Goal: Use online tool/utility: Utilize a website feature to perform a specific function

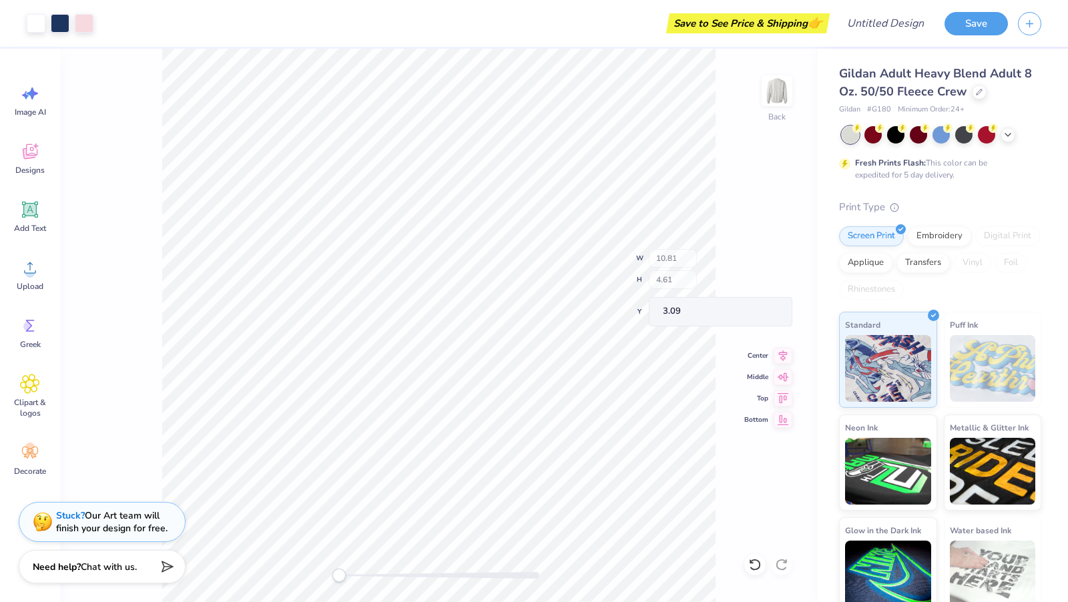
type input "11.00"
type input "4.83"
type input "3.00"
type input "11.00"
type input "4.83"
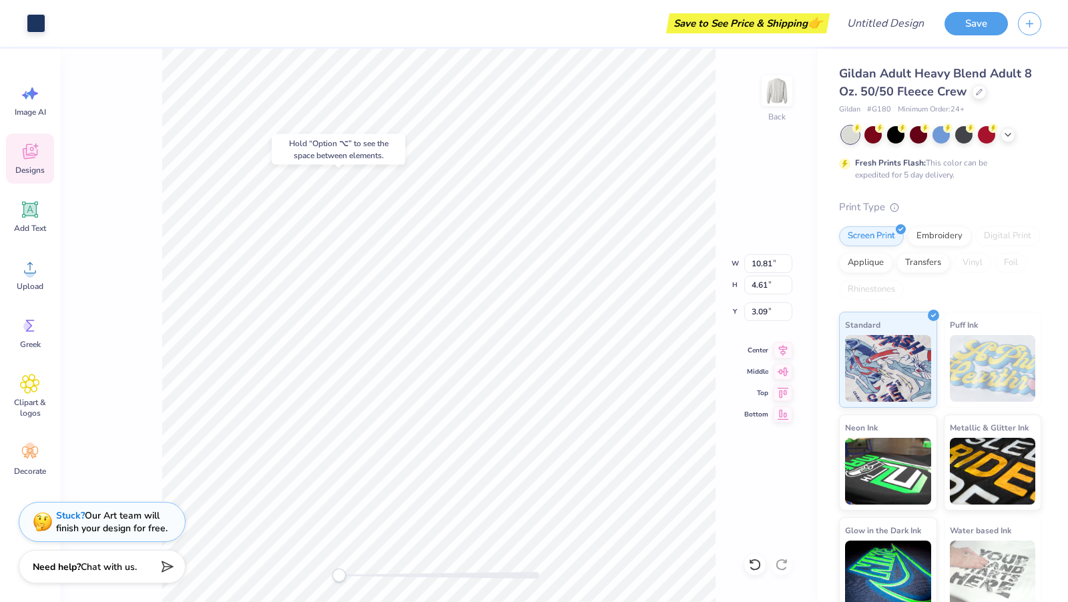
type input "3.00"
type input "10.81"
type input "4.61"
type input "3.00"
click at [31, 225] on span "Add Text" at bounding box center [30, 228] width 32 height 11
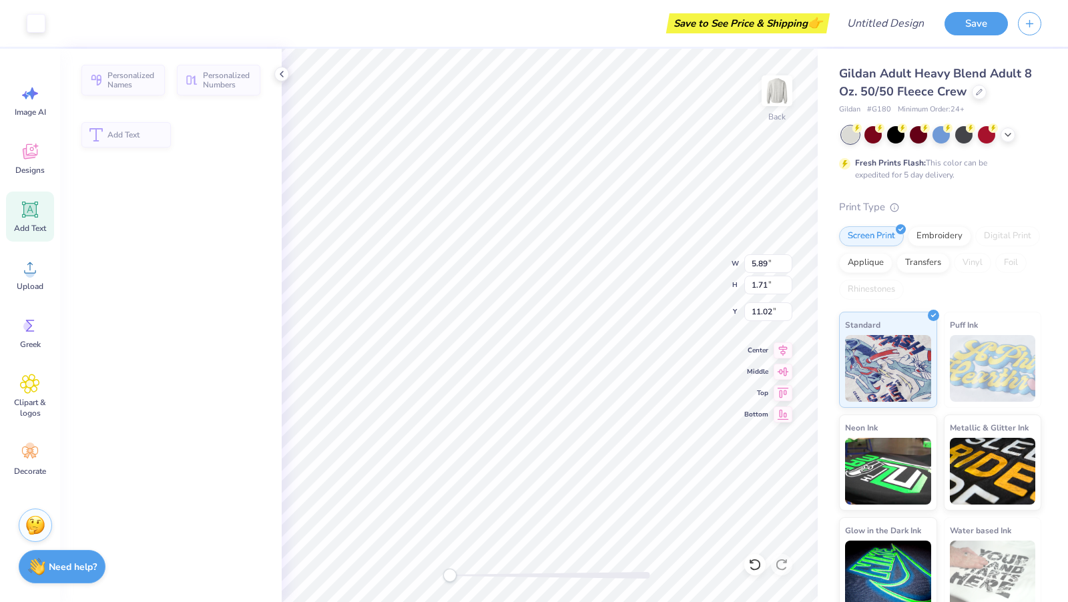
type input "5.89"
type input "1.71"
type input "11.02"
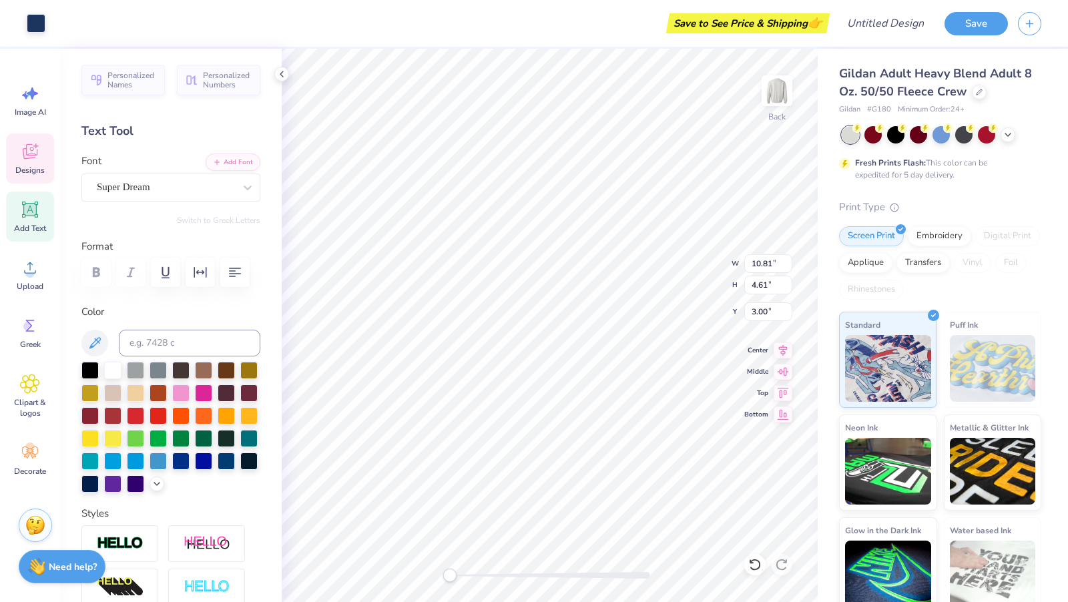
type input "16.59"
type input "11.00"
type input "4.83"
type input "8.25"
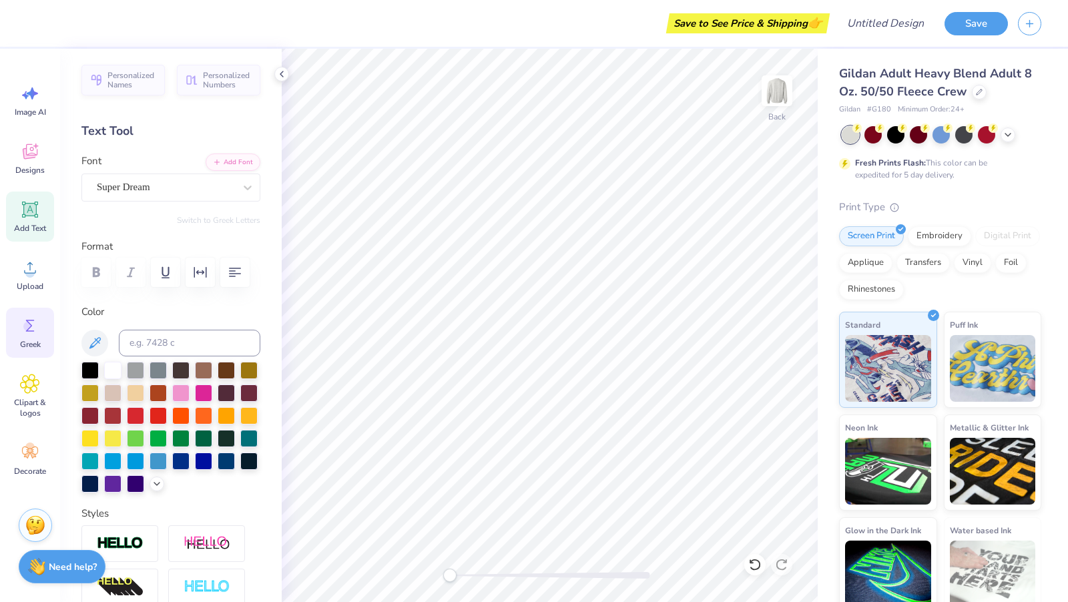
click at [25, 318] on icon at bounding box center [30, 326] width 20 height 20
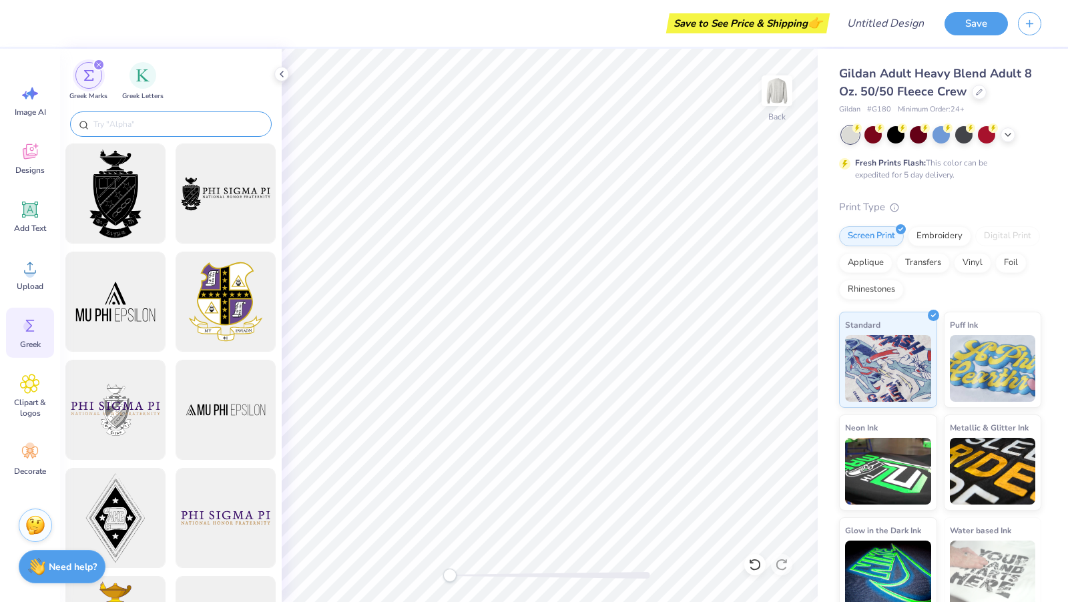
click at [147, 125] on input "text" at bounding box center [177, 123] width 171 height 13
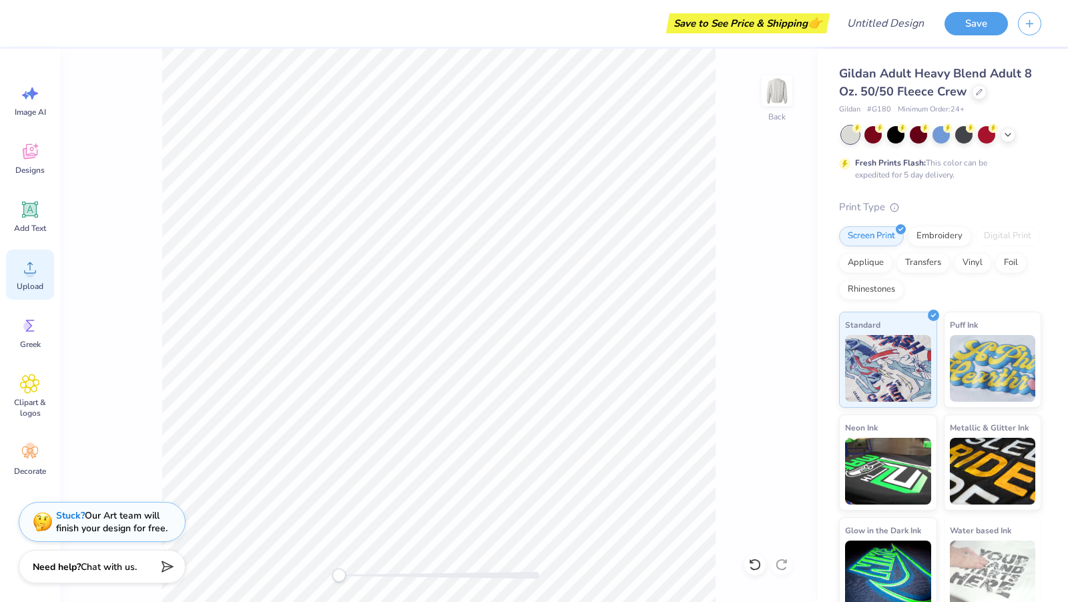
click at [32, 292] on div "Upload" at bounding box center [30, 275] width 48 height 50
click at [24, 348] on span "Greek" at bounding box center [30, 344] width 21 height 11
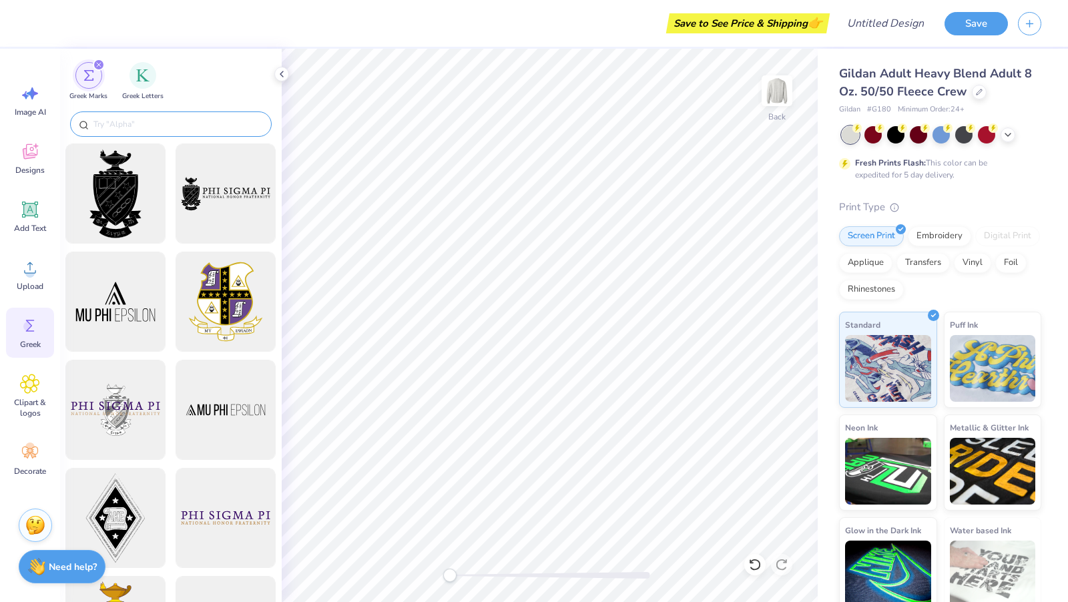
click at [152, 117] on input "text" at bounding box center [177, 123] width 171 height 13
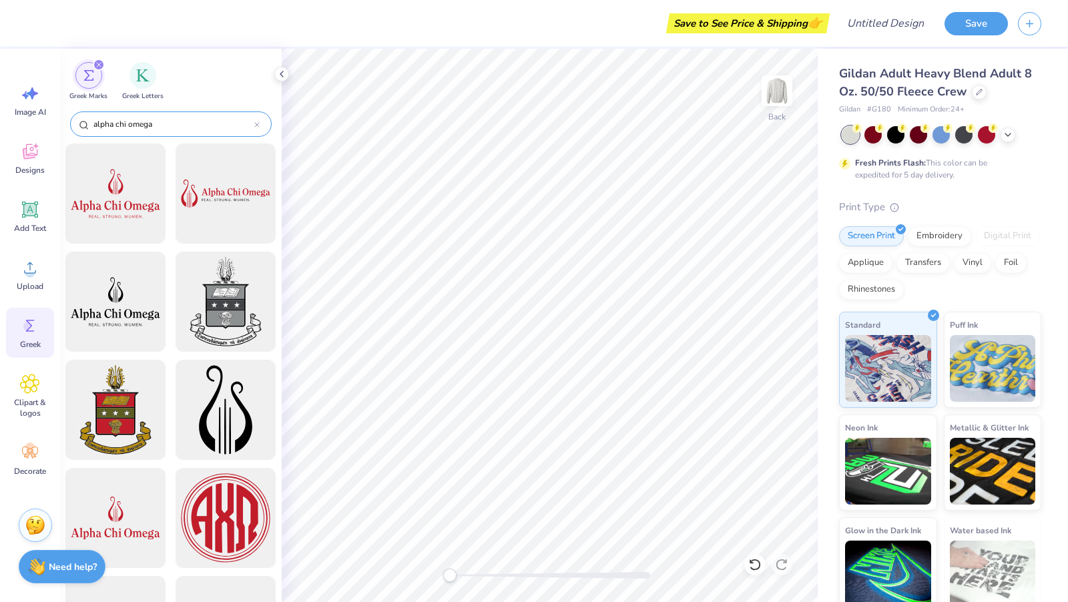
type input "alpha chi omega"
click at [27, 156] on icon at bounding box center [29, 153] width 13 height 11
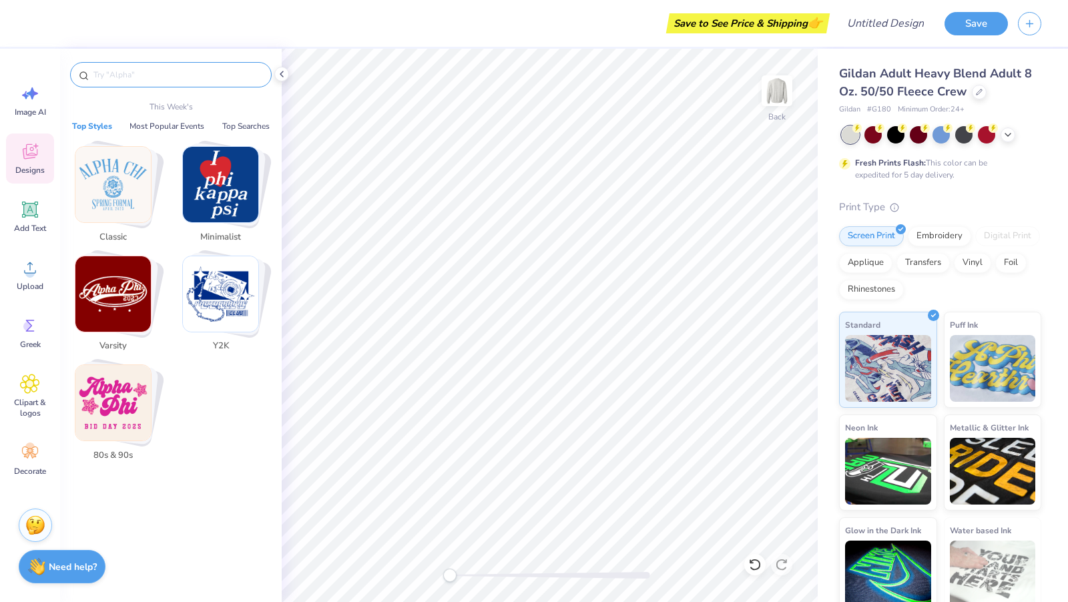
click at [170, 71] on input "text" at bounding box center [177, 74] width 171 height 13
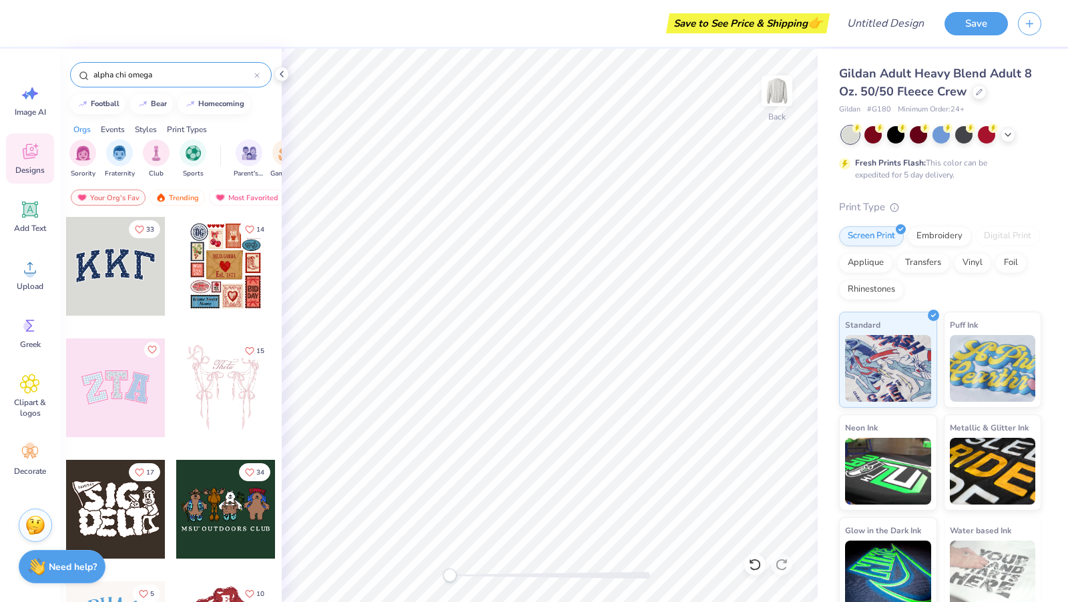
type input "alpha chi omega"
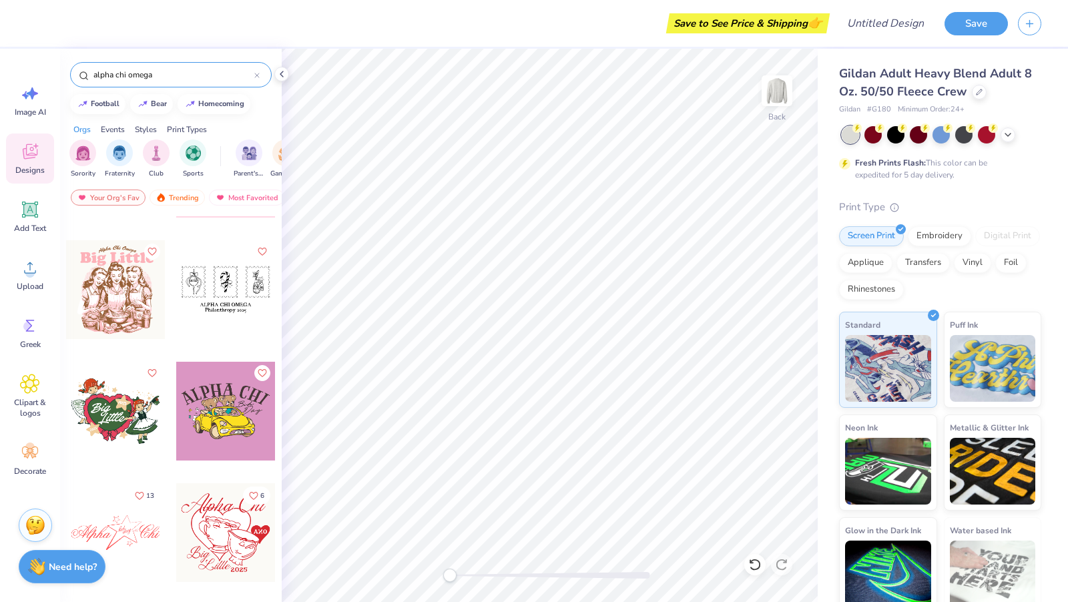
scroll to position [3742, 0]
click at [263, 74] on div "alpha chi omega" at bounding box center [171, 74] width 202 height 25
click at [258, 73] on icon at bounding box center [257, 75] width 4 height 4
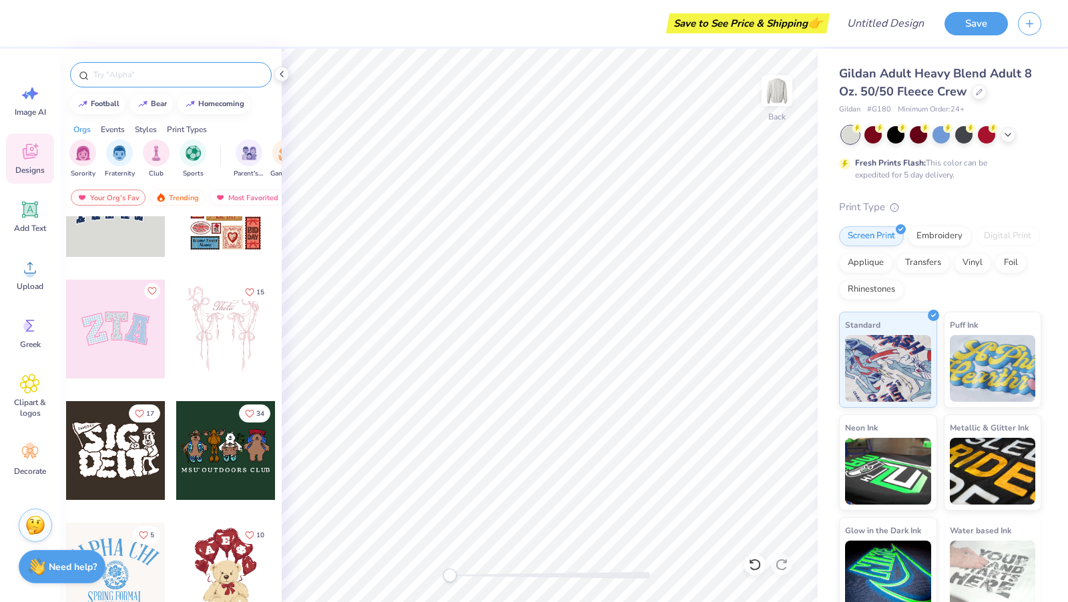
scroll to position [55, 0]
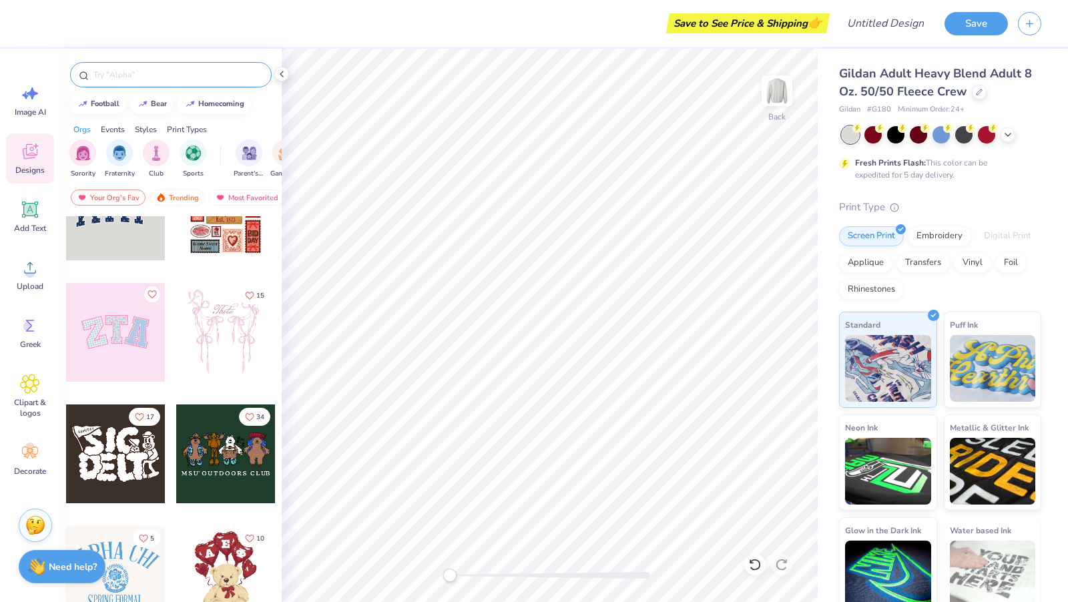
click at [114, 316] on div at bounding box center [115, 332] width 99 height 99
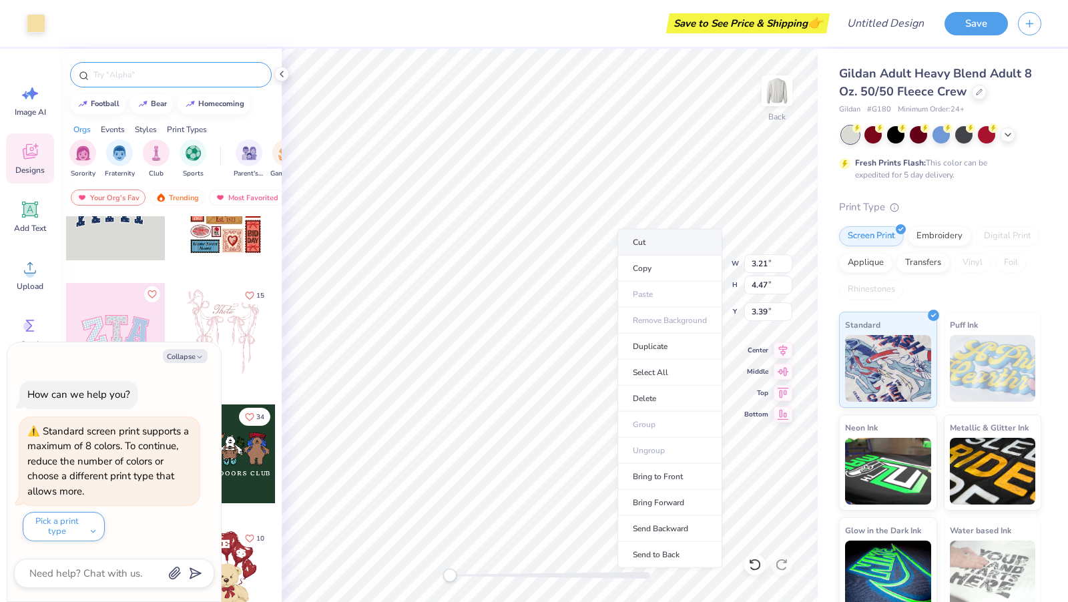
click at [653, 244] on li "Cut" at bounding box center [669, 242] width 105 height 27
type textarea "x"
type input "3.46"
type input "4.54"
type input "3.28"
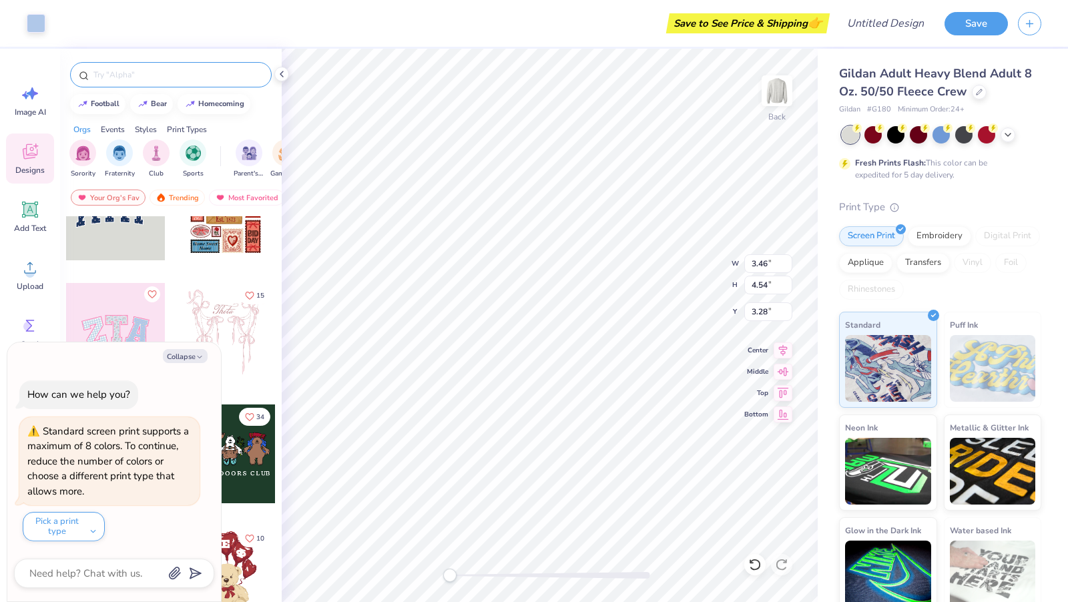
type textarea "x"
type input "10.23"
type input "5.12"
type input "3.00"
type textarea "x"
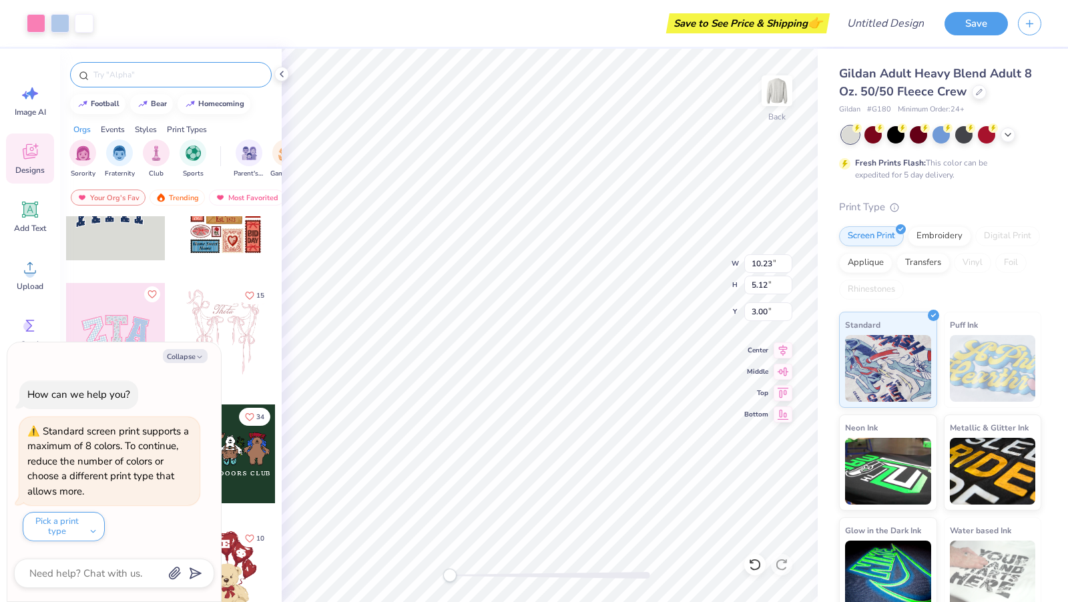
type input "6.41"
type textarea "x"
type input "3.00"
type textarea "x"
type input "3.00"
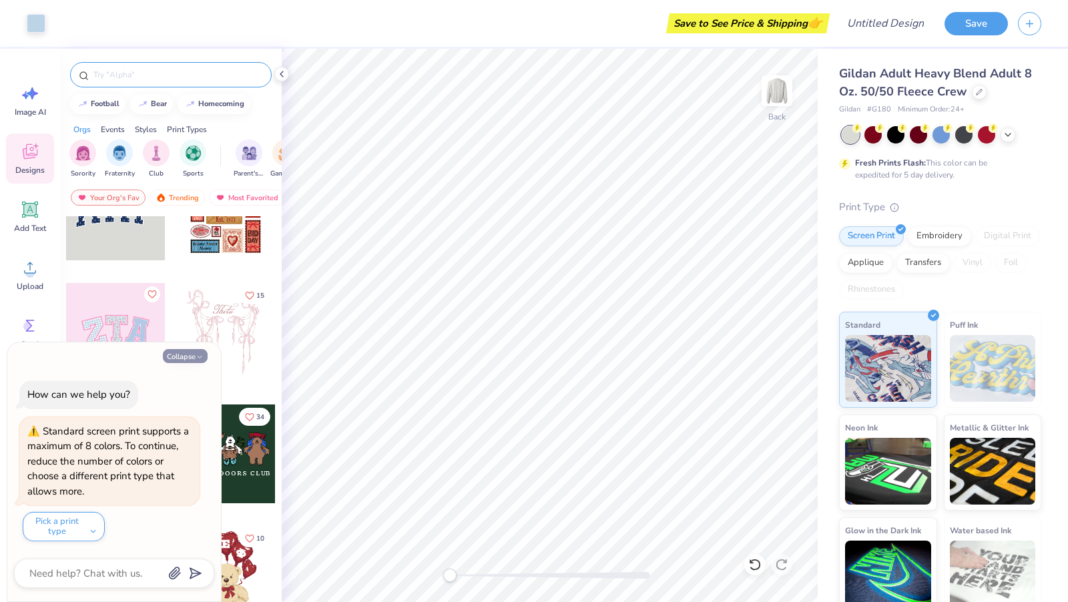
click at [202, 356] on icon "button" at bounding box center [200, 357] width 8 height 8
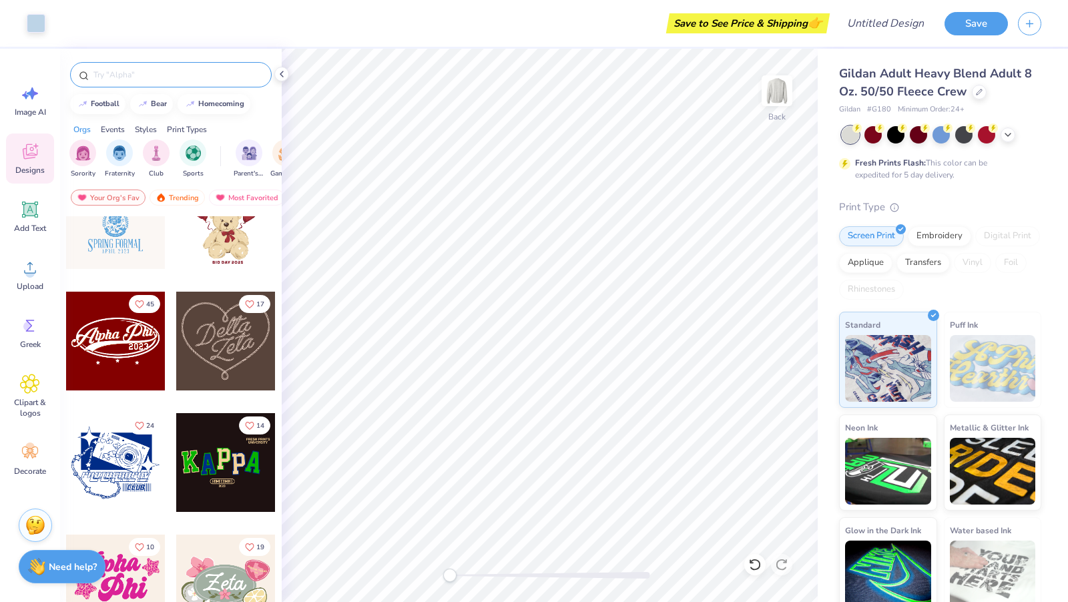
scroll to position [409, 0]
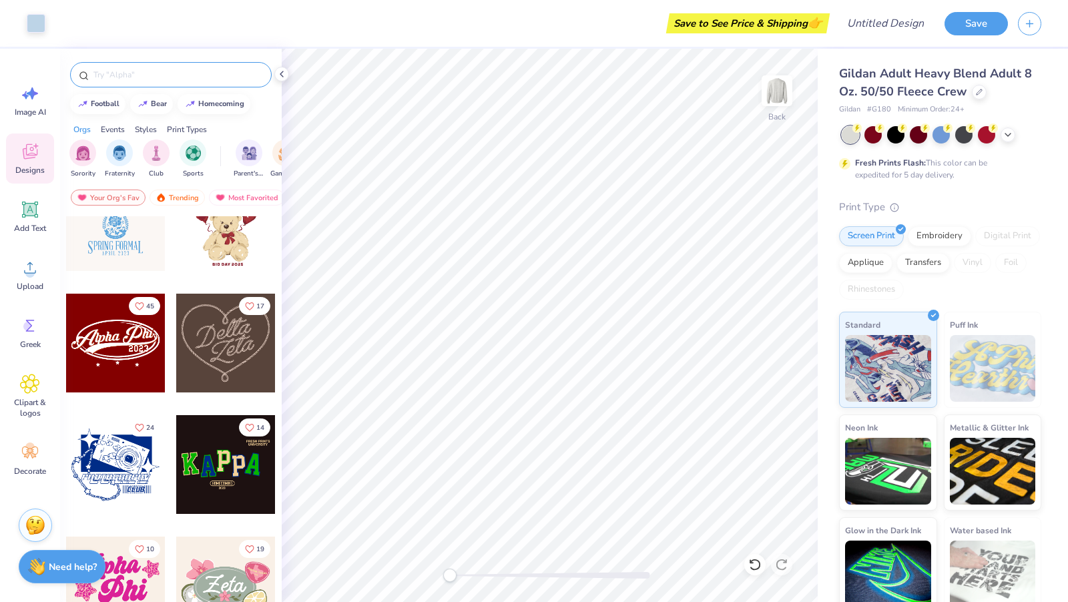
click at [121, 344] on div at bounding box center [115, 343] width 99 height 99
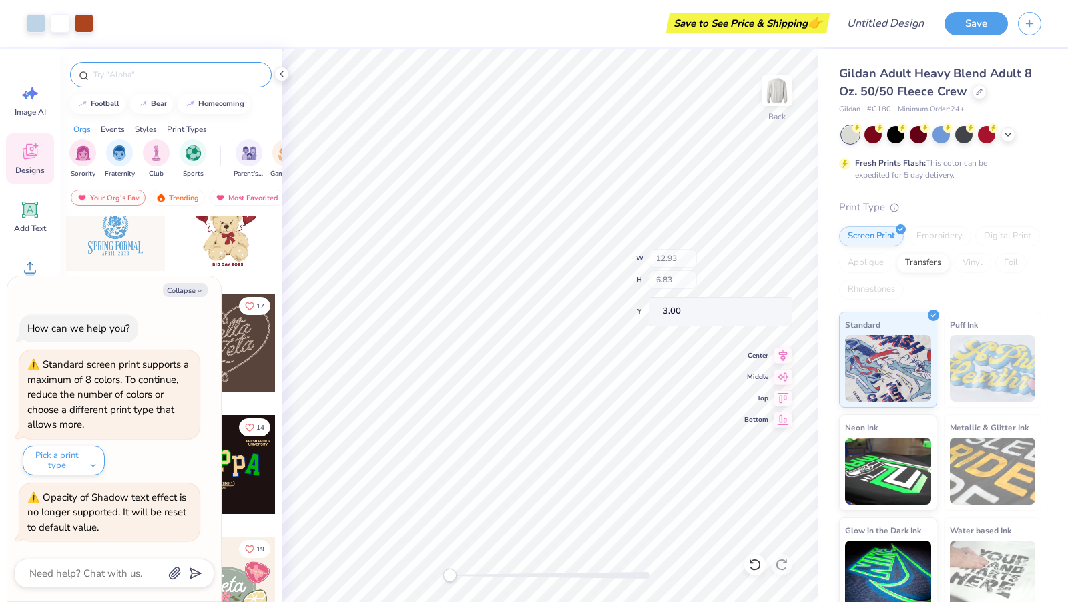
type textarea "x"
type input "3.71"
type input "4.63"
type input "3.33"
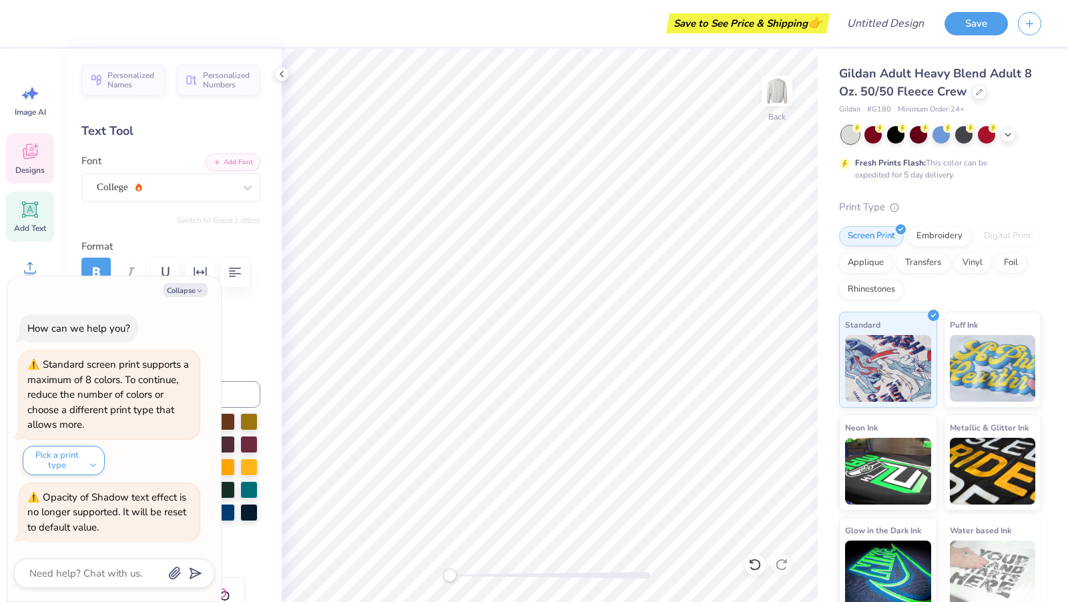
click at [32, 164] on div "Designs" at bounding box center [30, 158] width 48 height 50
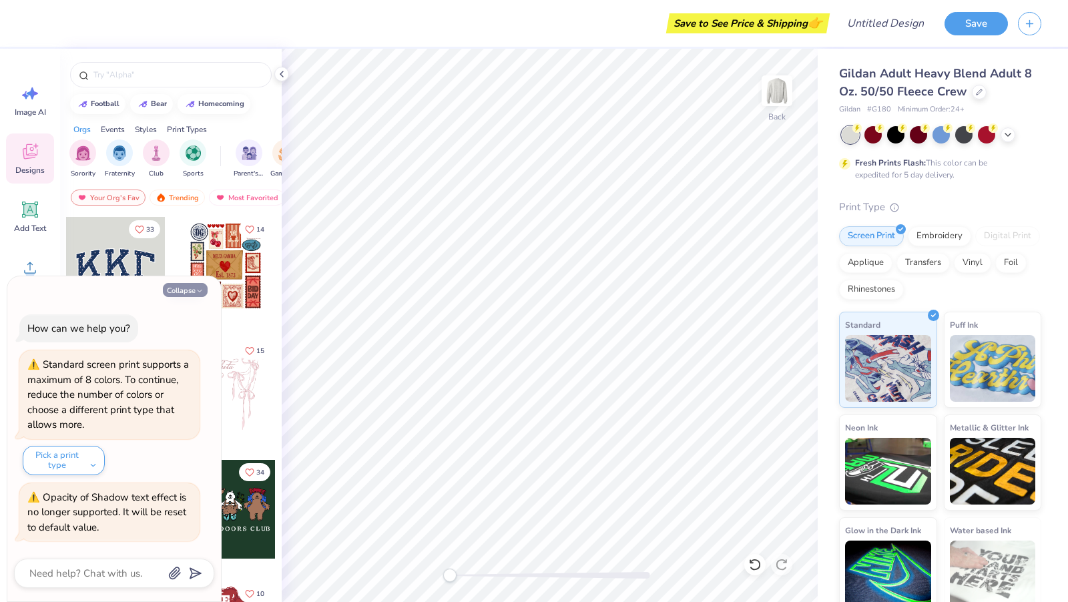
click at [200, 286] on button "Collapse" at bounding box center [185, 290] width 45 height 14
type textarea "x"
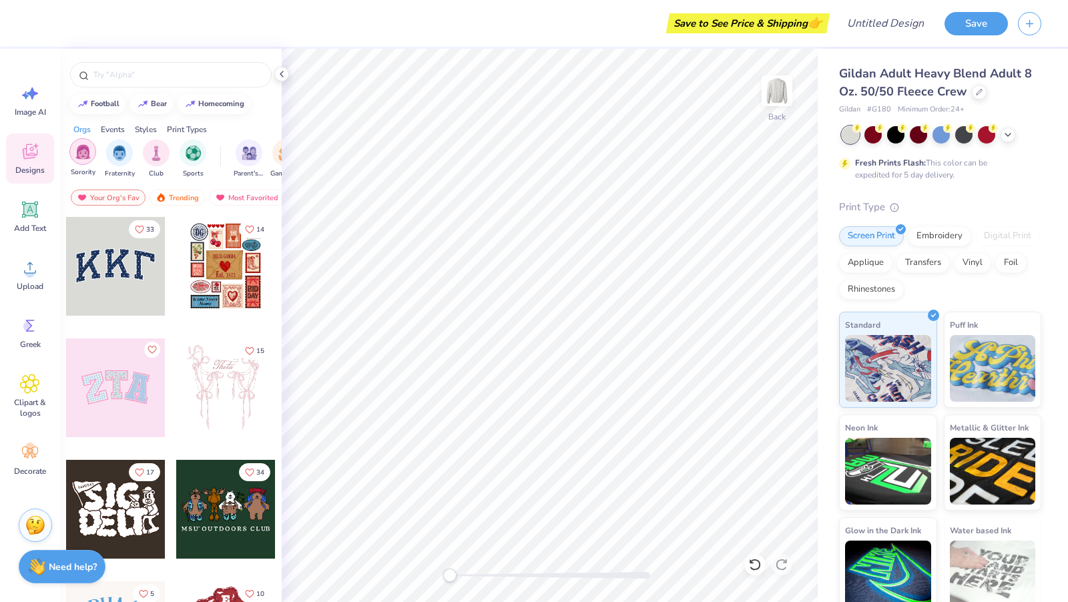
click at [85, 144] on img "filter for Sorority" at bounding box center [82, 151] width 15 height 15
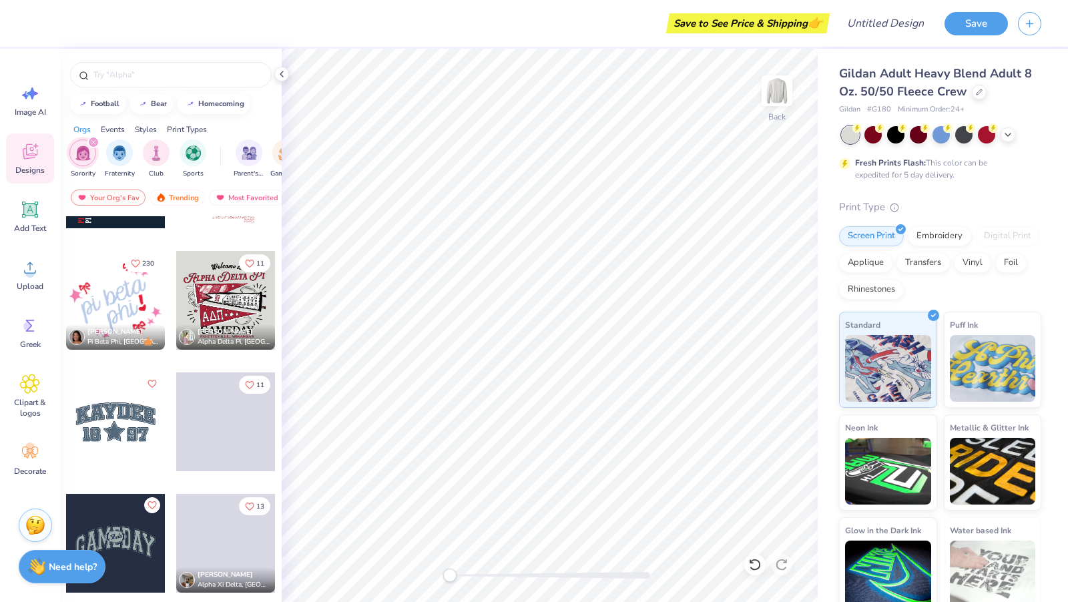
scroll to position [1671, 0]
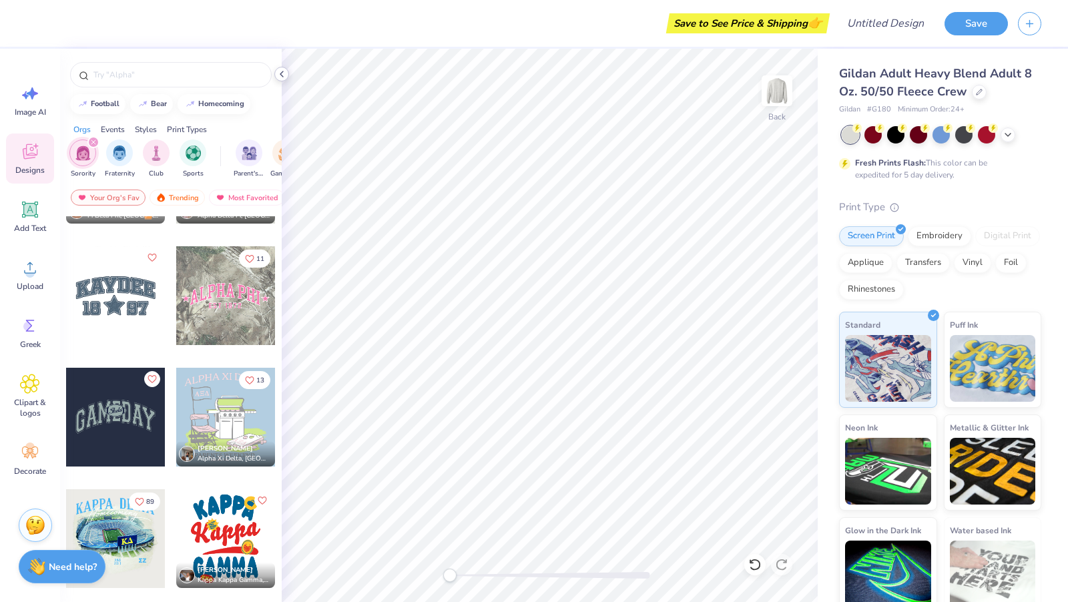
click at [283, 69] on icon at bounding box center [281, 74] width 11 height 11
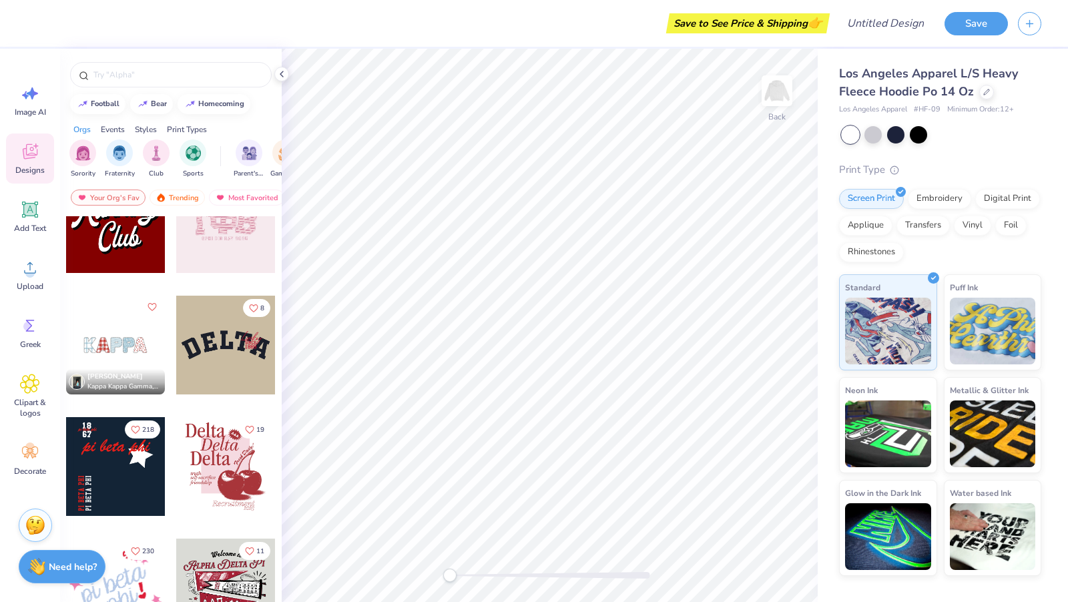
scroll to position [1706, 0]
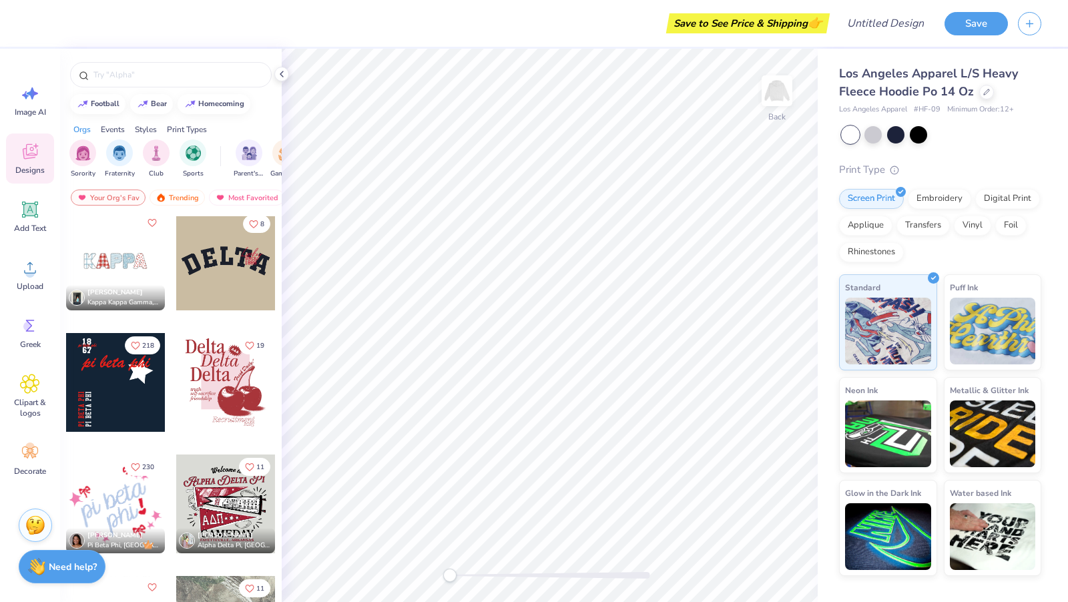
click at [223, 274] on div at bounding box center [225, 261] width 99 height 99
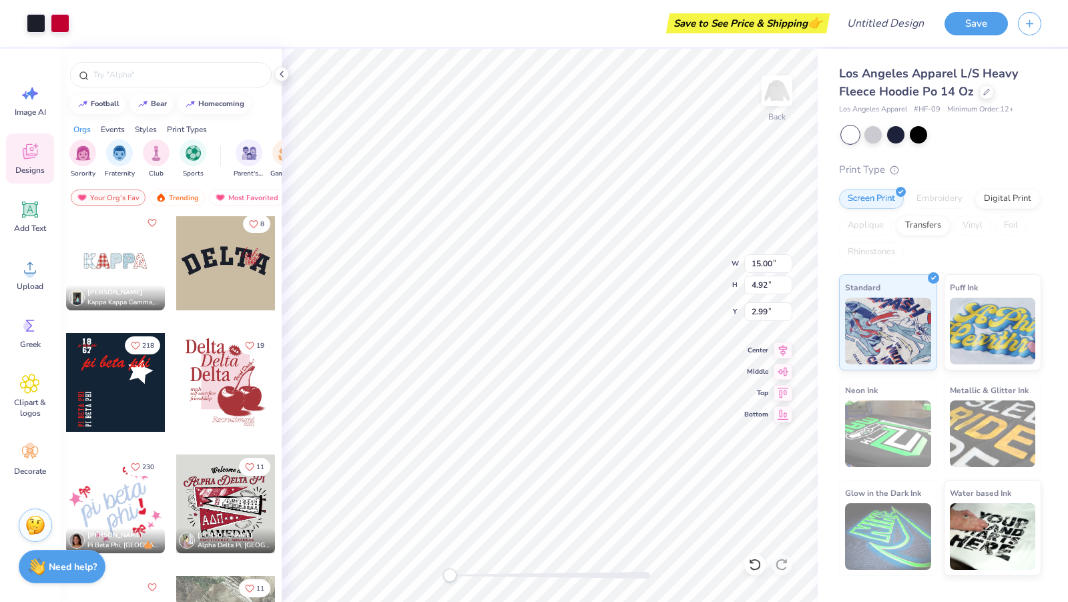
type input "6.29"
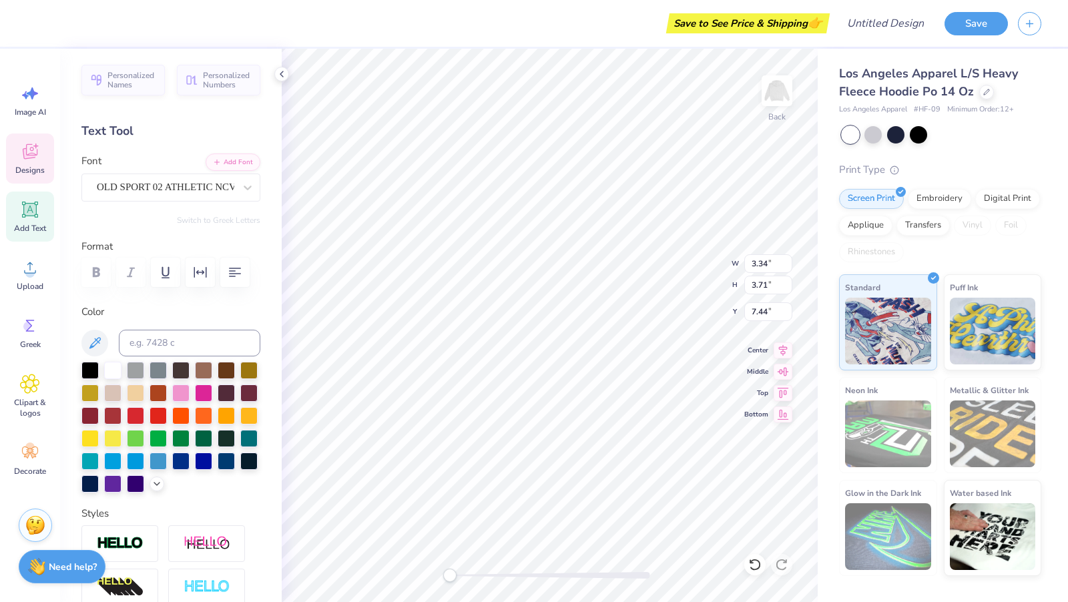
type textarea "A"
type input "2.89"
type input "3.56"
type input "6.44"
type textarea "l"
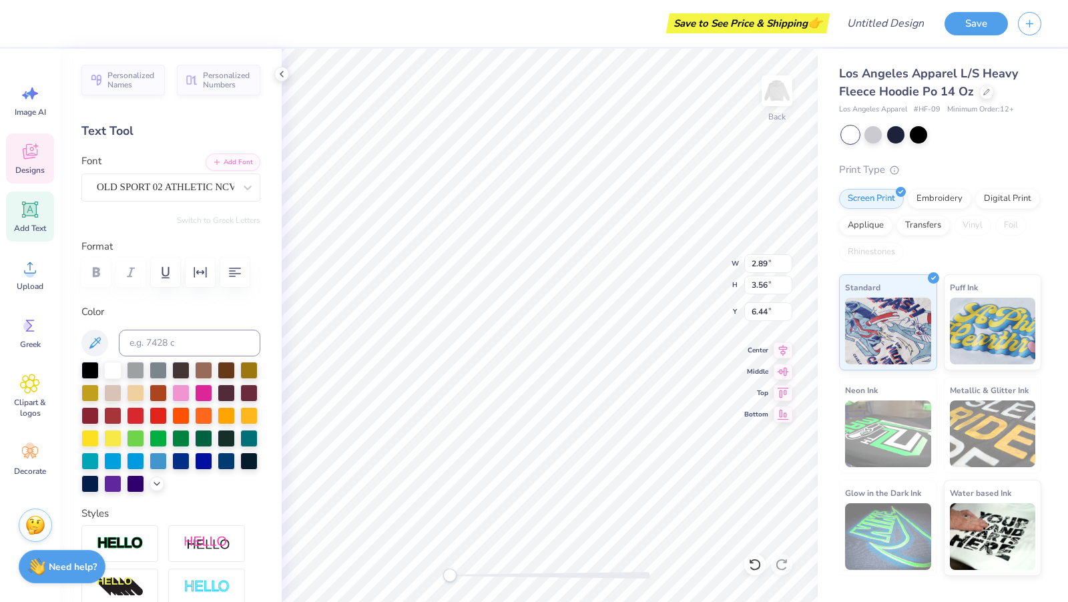
type input "2.24"
type input "3.19"
type input "6.29"
type textarea "p"
type input "3.00"
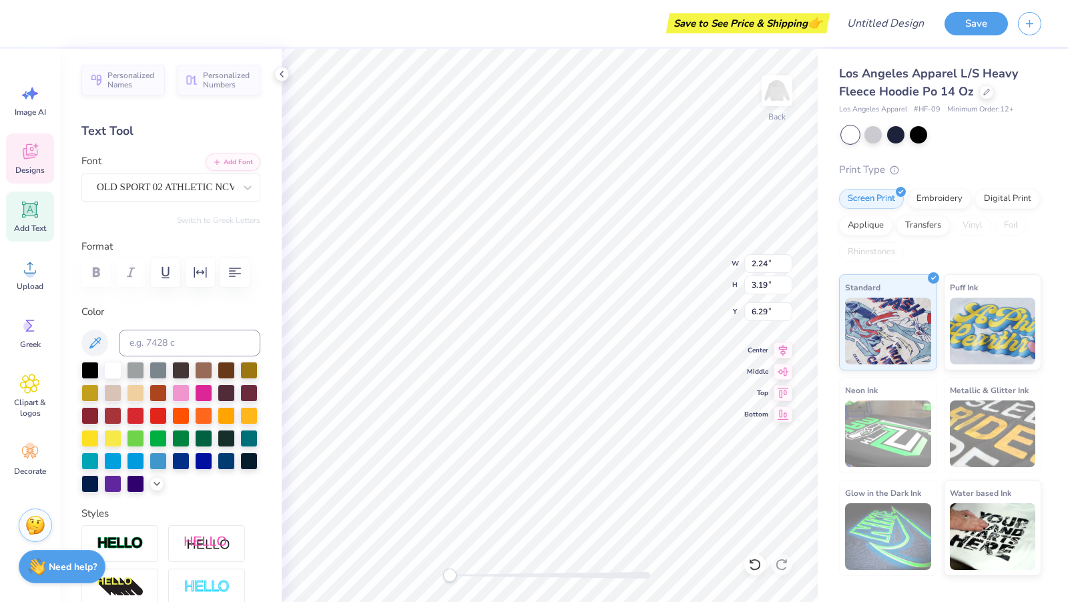
type input "3.50"
type input "6.36"
type textarea "hT"
type input "3.67"
type input "1.35"
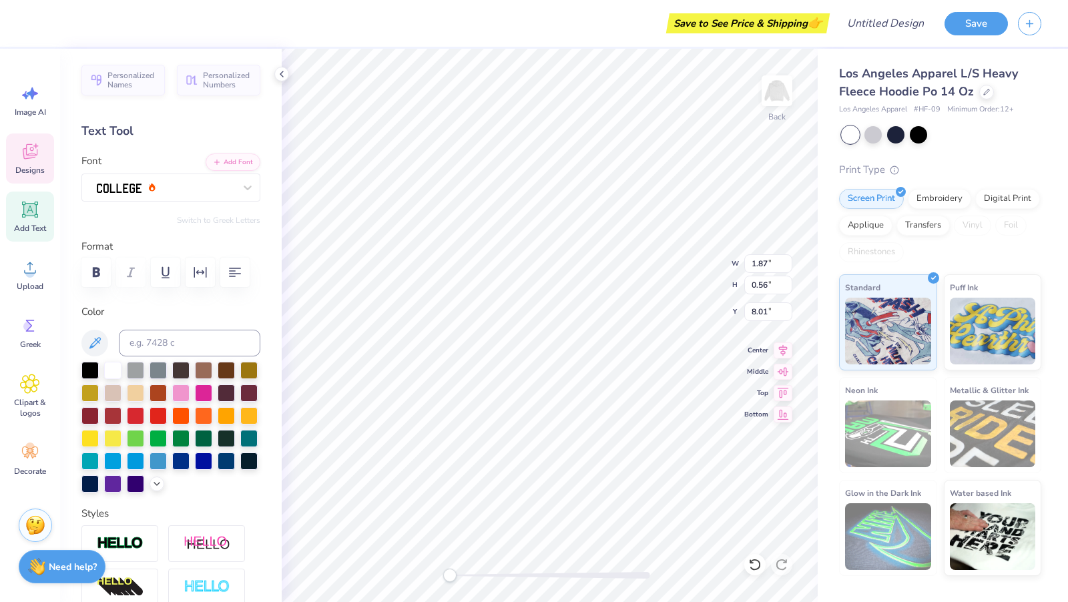
type input "6.74"
type input "1.87"
type input "0.72"
type input "8.64"
type input "6.22"
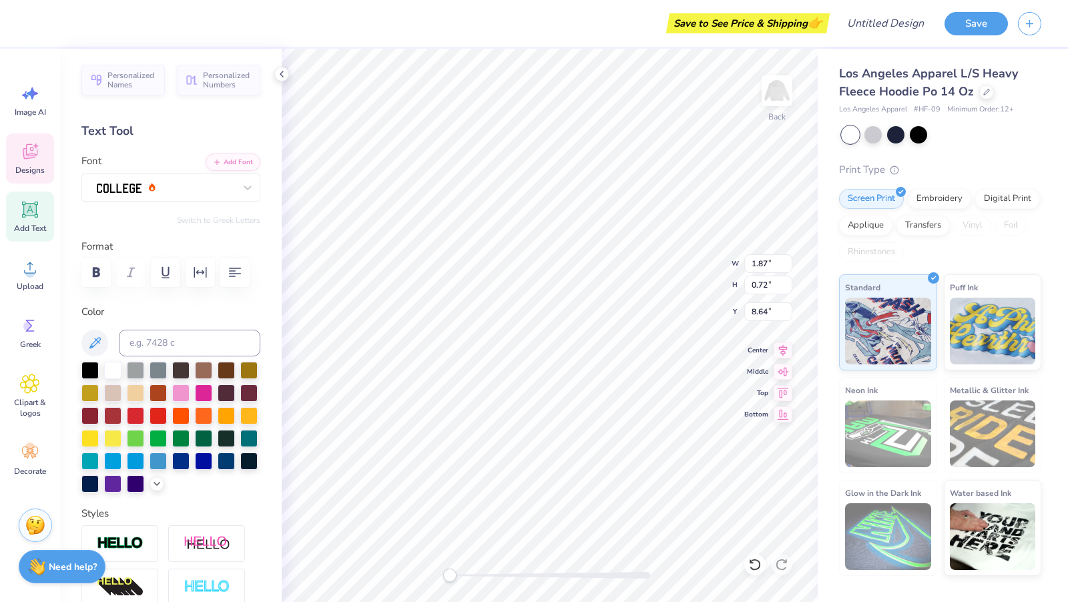
type input "4.02"
type input "6.44"
type input "3.47"
type input "3.86"
type input "7.34"
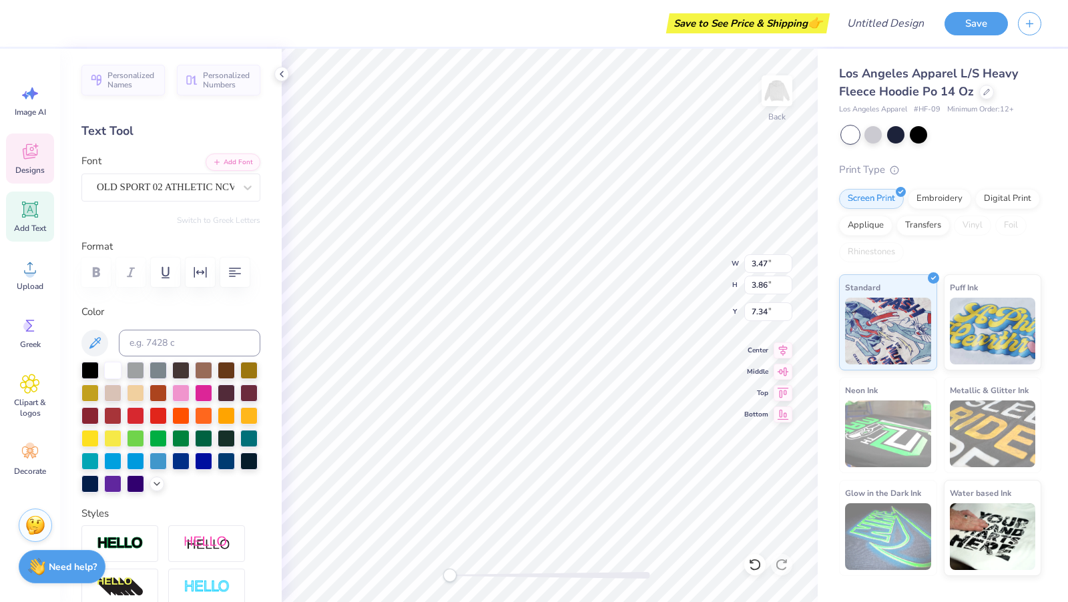
type input "6.22"
type input "4.02"
type input "6.44"
type textarea "h"
type input "2.81"
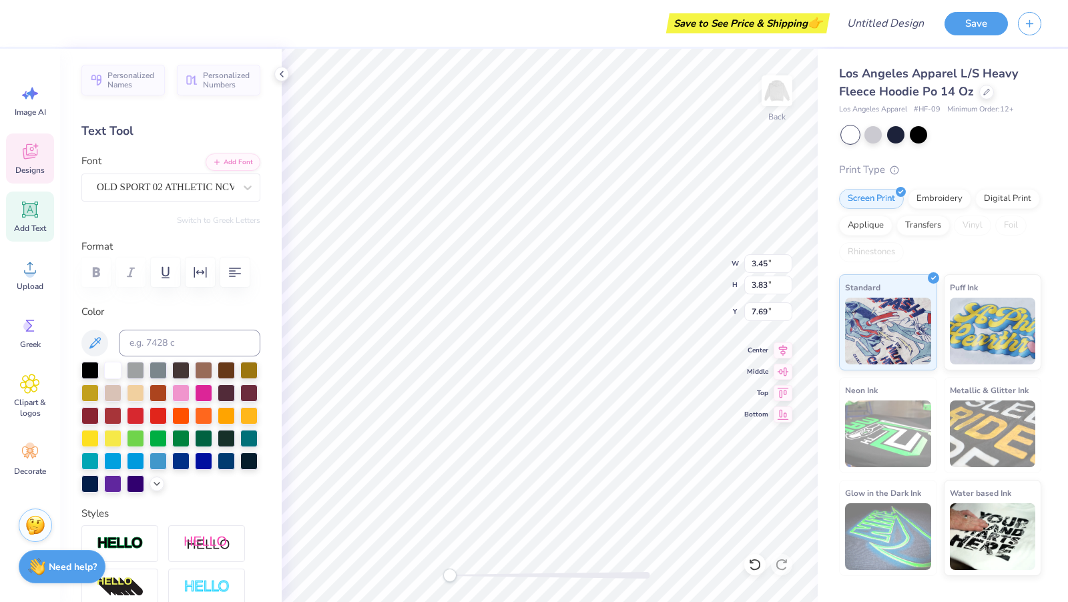
type input "3.32"
type input "7.00"
type input "3.47"
type input "3.86"
type input "7.34"
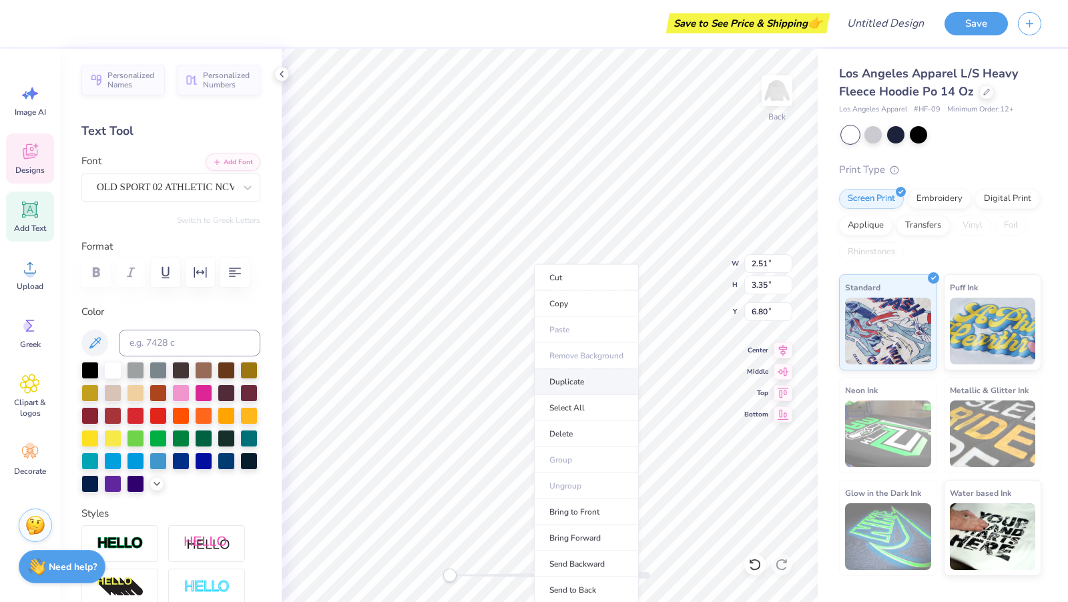
click at [591, 378] on li "Duplicate" at bounding box center [586, 382] width 105 height 26
type input "7.80"
type textarea "c"
type input "3.47"
type input "3.86"
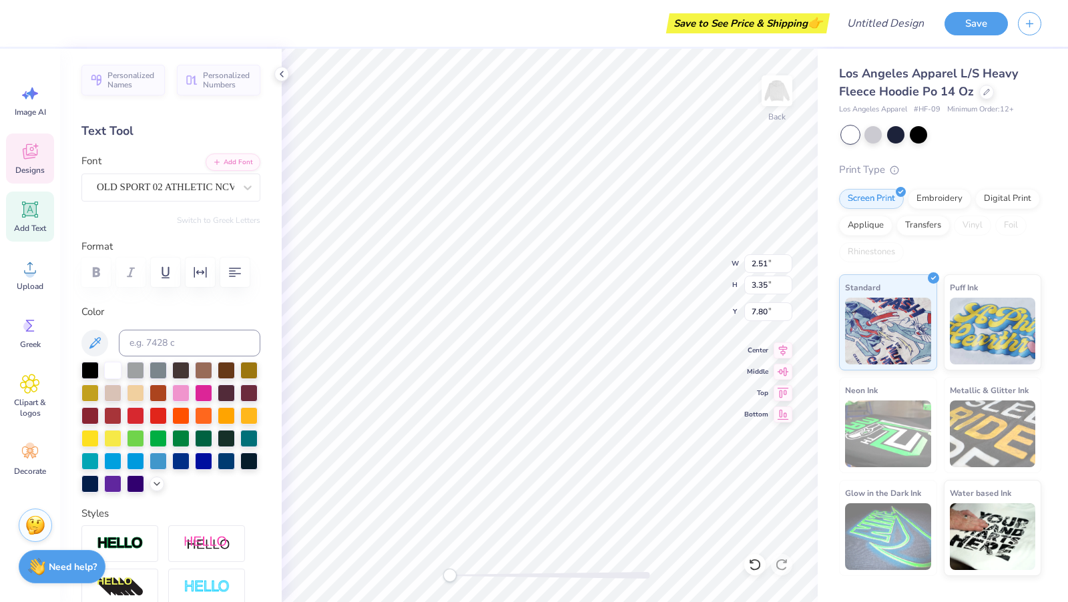
type input "7.38"
type input "2.83"
type input "3.29"
click at [623, 386] on li "Duplicate" at bounding box center [625, 382] width 105 height 26
type input "7.80"
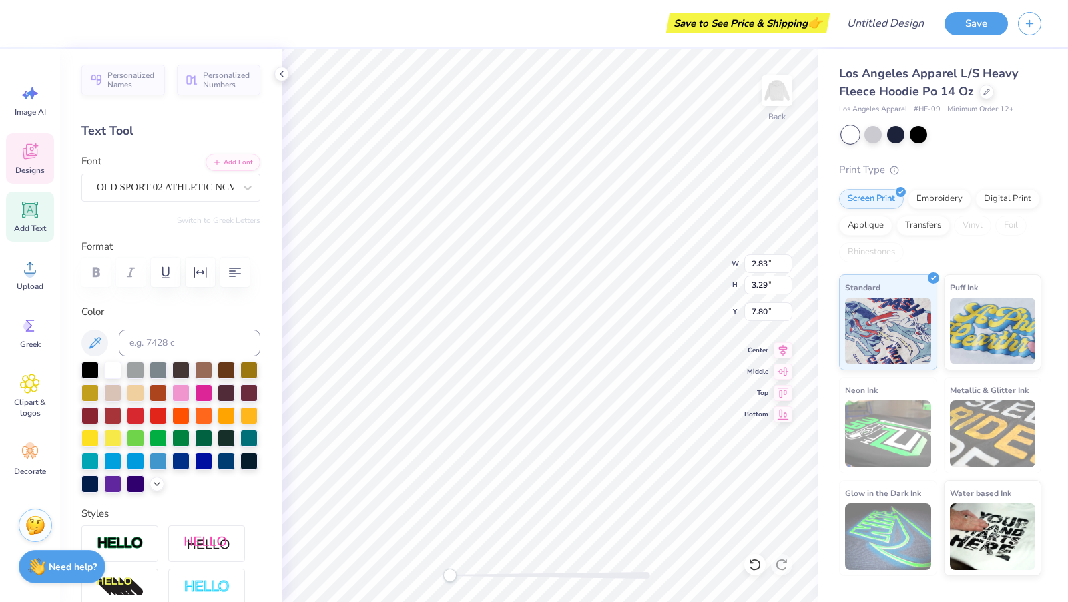
type input "3.47"
type input "3.86"
click at [663, 374] on li "Duplicate" at bounding box center [671, 382] width 105 height 26
type input "8.38"
type textarea "i"
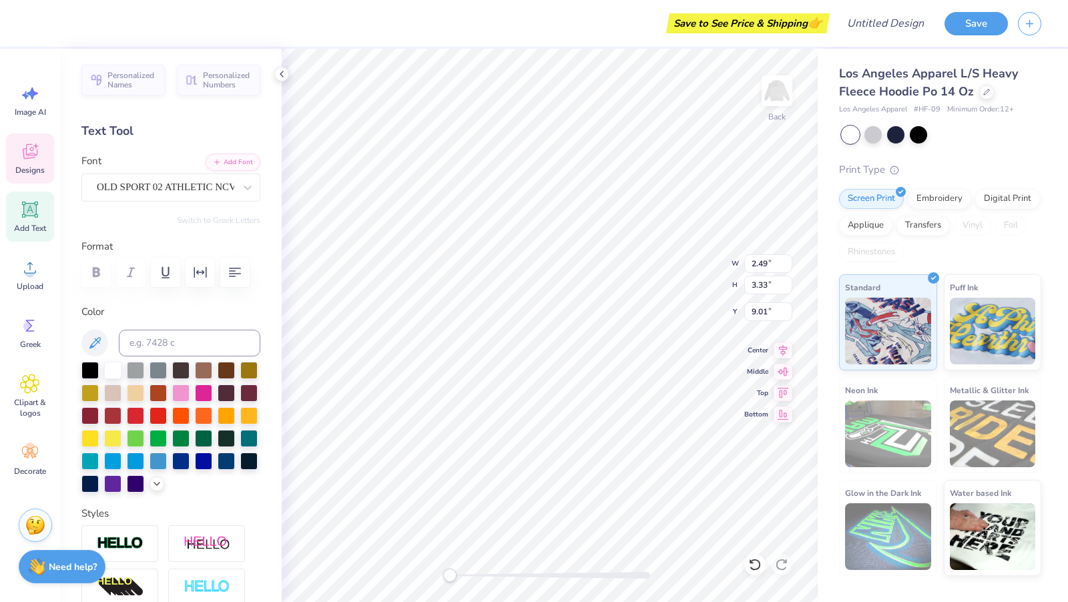
type input "2.83"
type input "3.29"
type input "10.08"
type input "2.40"
type input "3.33"
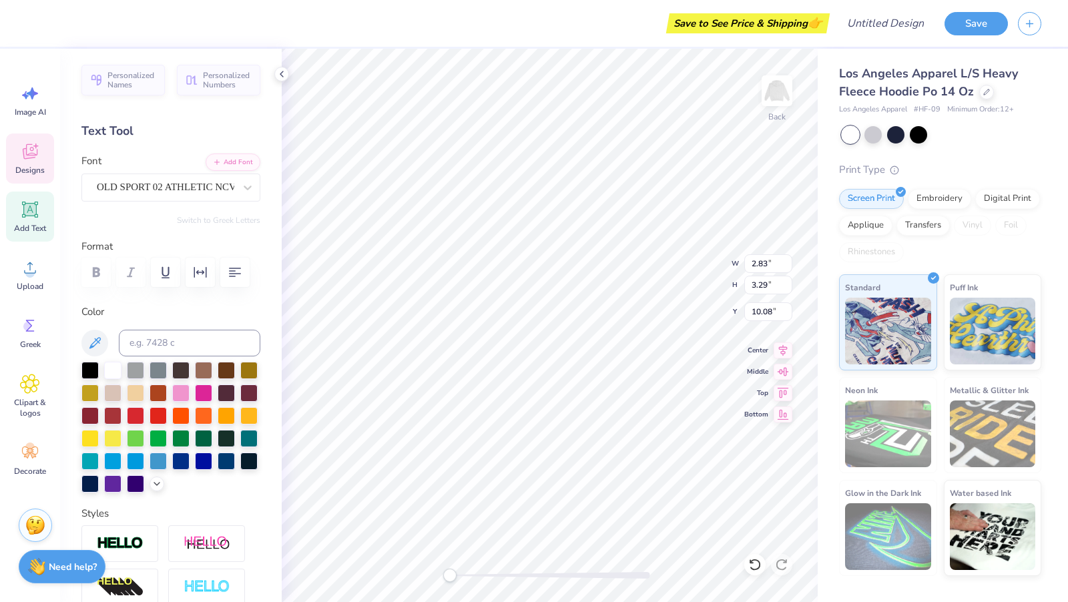
type input "11.15"
type input "3.47"
type input "3.86"
type input "7.38"
type input "2.83"
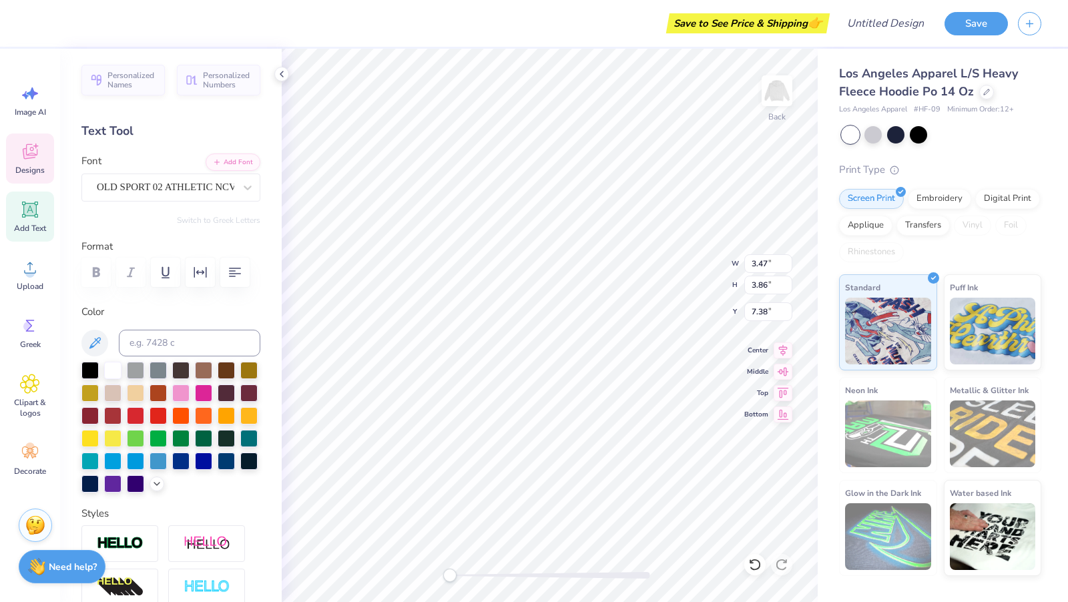
type input "3.29"
type input "6.80"
type input "3.47"
type input "3.86"
type input "8.38"
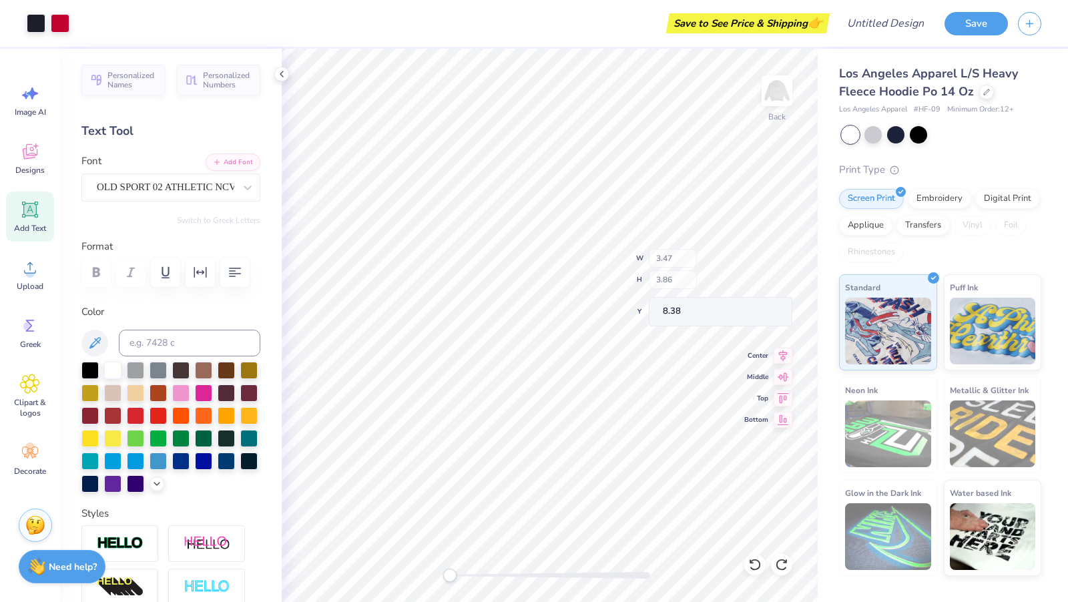
type input "2.83"
type input "3.29"
type input "7.80"
type input "2.51"
type input "3.35"
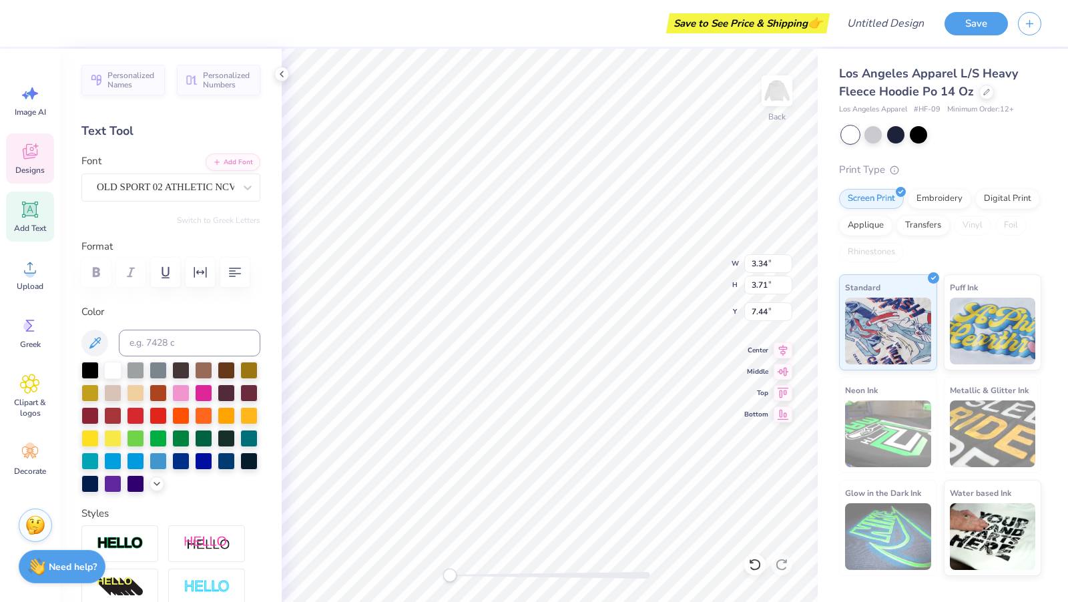
type textarea "z"
type textarea "a"
type textarea "l"
type textarea "p"
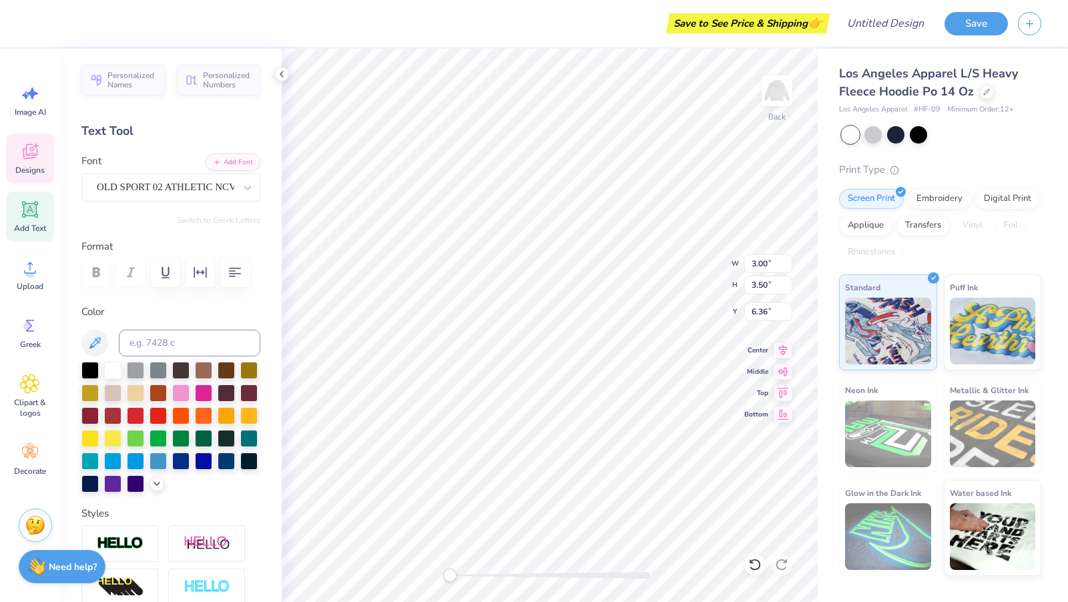
type textarea "h"
type input "2.33"
type input "3.14"
type input "6.87"
type input "2.89"
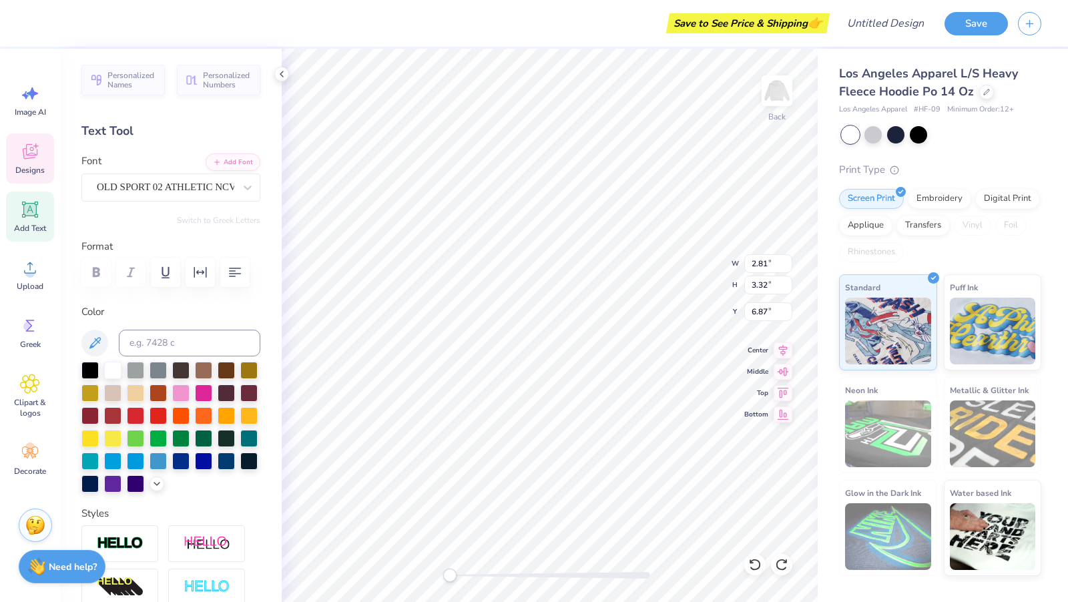
type input "3.56"
type input "6.44"
type input "7.41"
type input "3.34"
type input "3.71"
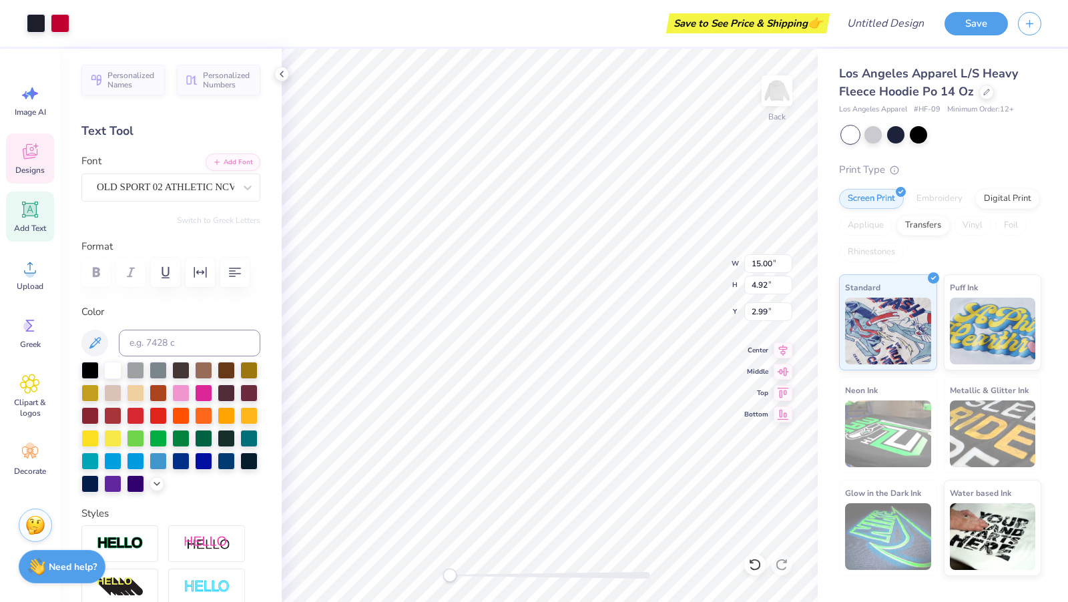
type input "7.44"
type textarea "a"
type textarea "l"
type textarea "p"
type textarea "h"
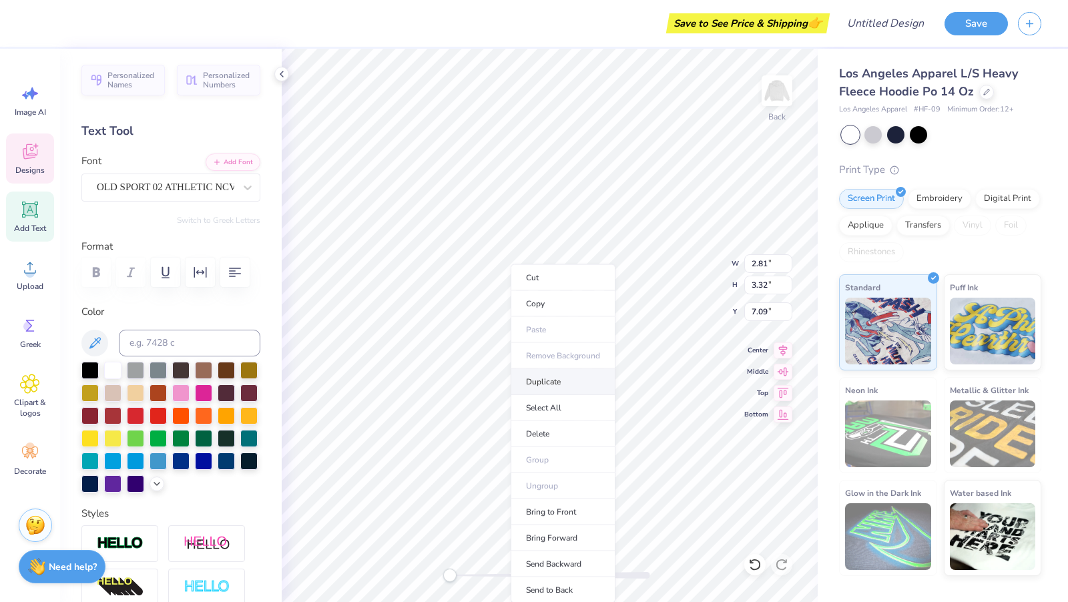
click at [556, 372] on li "Duplicate" at bounding box center [562, 382] width 105 height 26
type input "8.09"
type textarea "c"
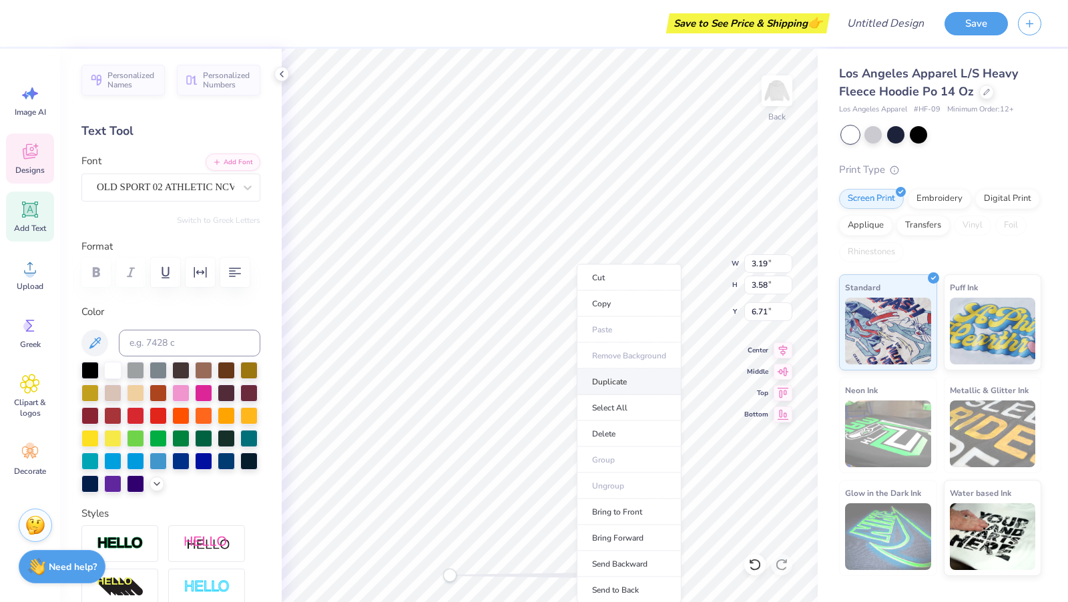
click at [624, 383] on li "Duplicate" at bounding box center [629, 382] width 105 height 26
type input "7.71"
type input "2.68"
type input "3.42"
type input "10.21"
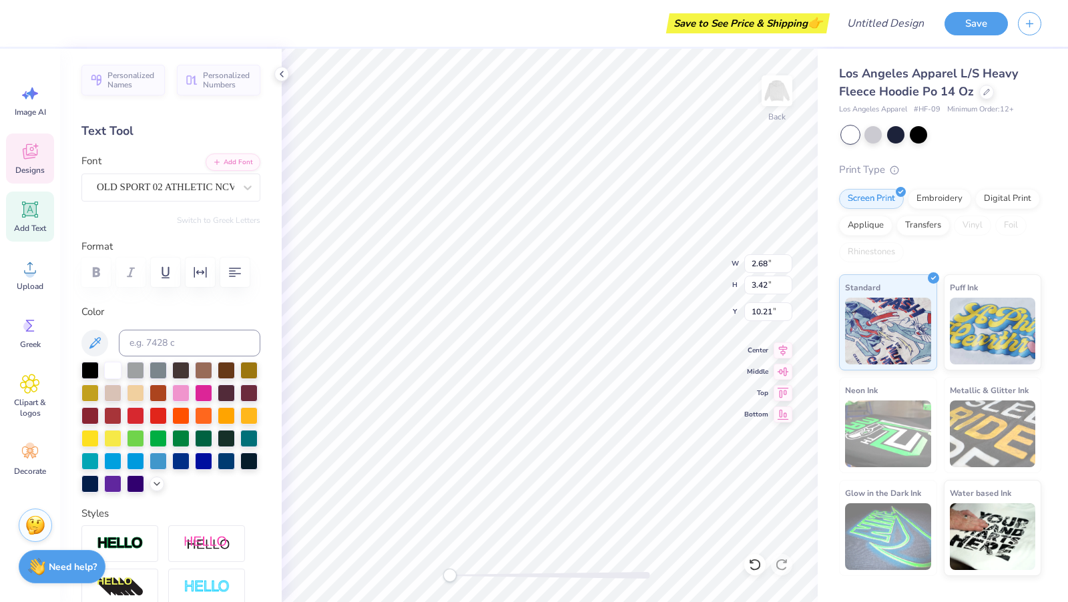
type input "2.76"
type input "3.23"
type input "10.23"
click at [610, 383] on li "Duplicate" at bounding box center [609, 382] width 105 height 26
type input "11.29"
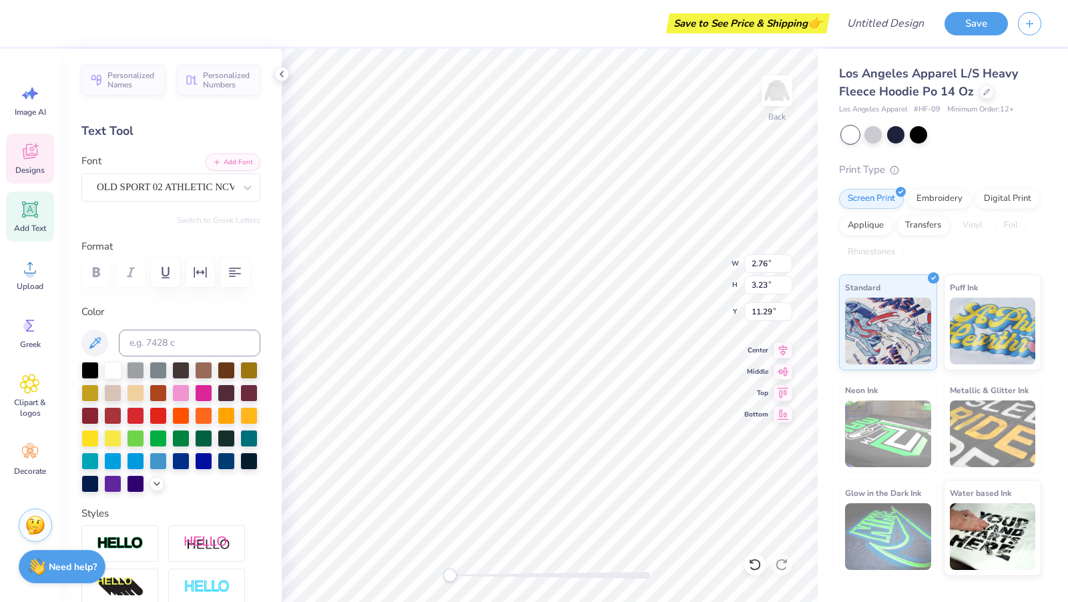
type textarea "i"
type input "1.87"
type input "0.56"
type input "8.01"
type input "2.76"
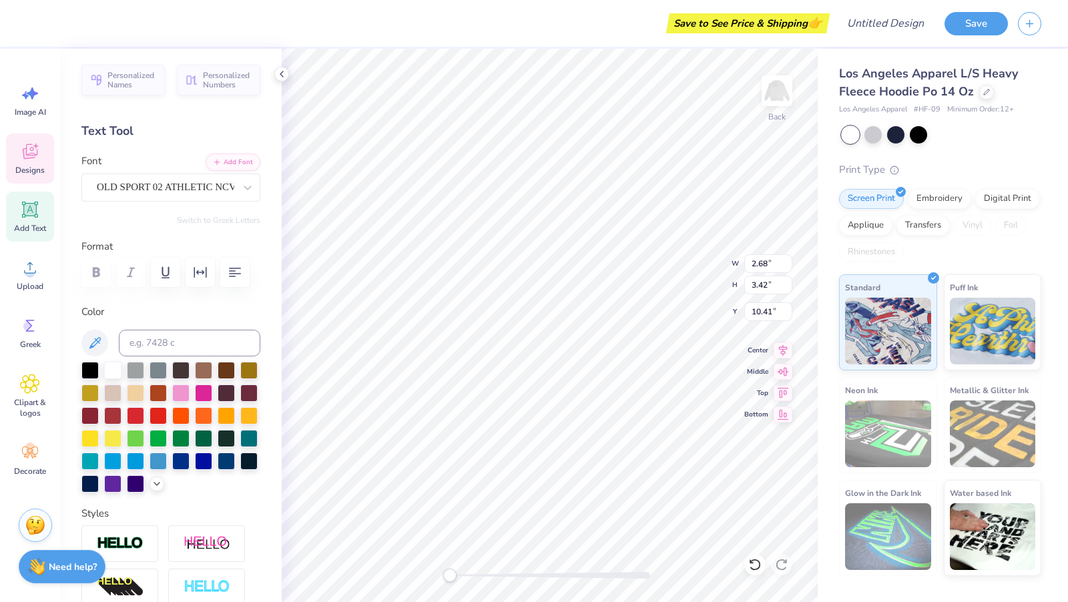
type input "3.23"
type input "10.29"
type input "2.39"
type input "3.22"
type input "6.74"
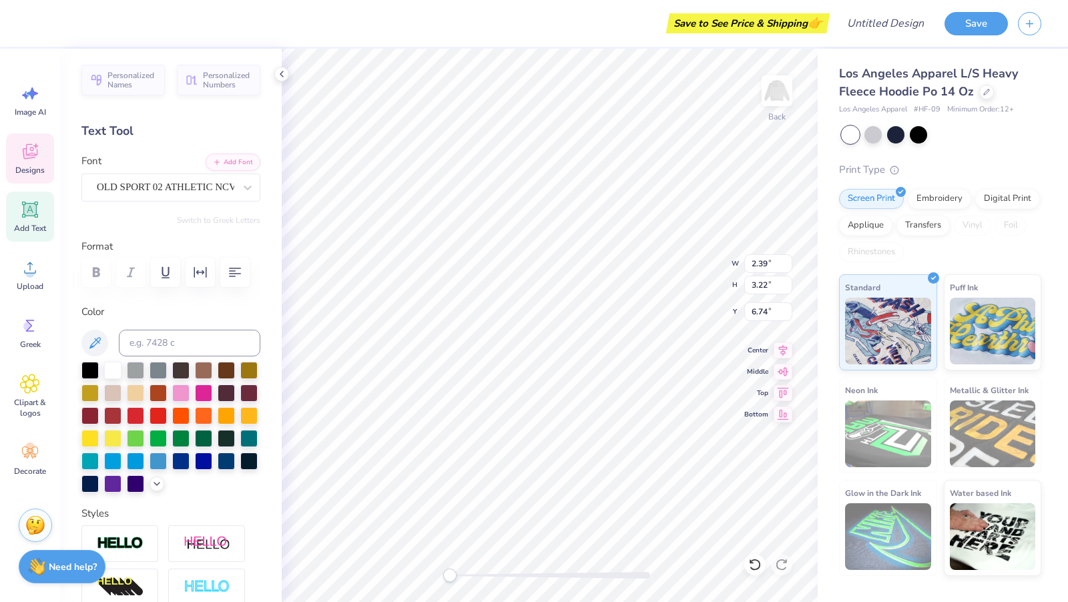
type input "2.76"
type input "3.23"
type input "10.35"
type input "2.39"
type input "3.22"
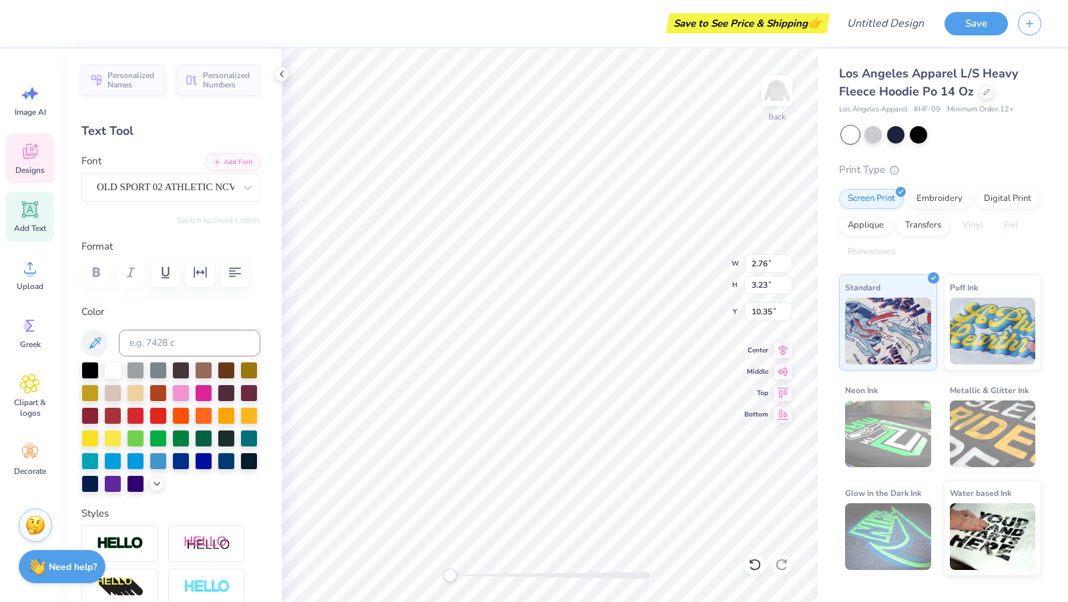
type input "6.66"
type input "2.68"
type input "3.42"
type input "10.67"
type input "1.30"
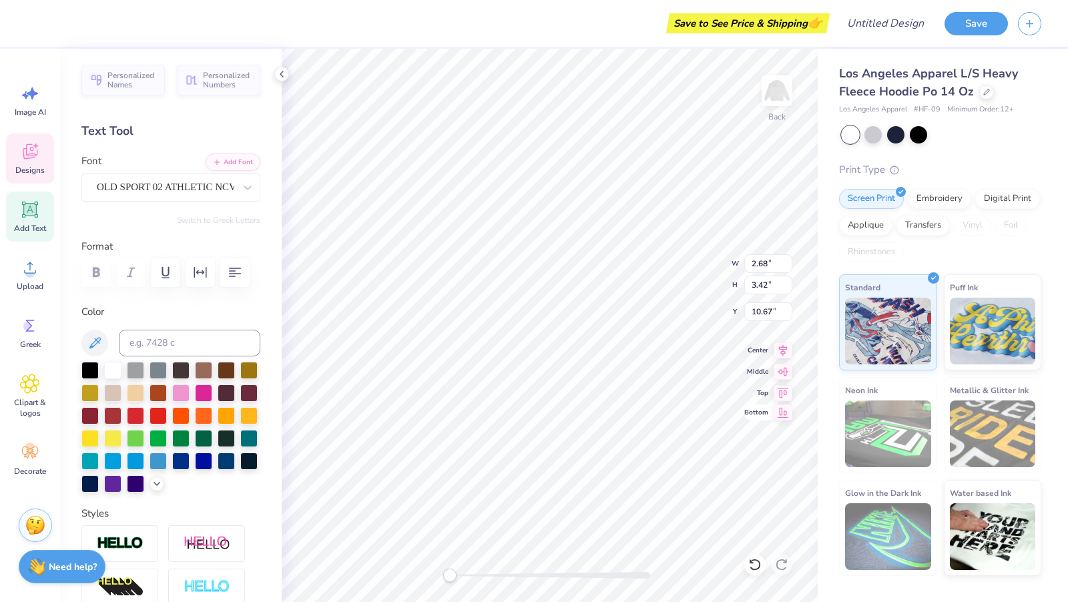
type input "3.17"
type input "10.35"
type input "2.68"
type input "3.42"
type input "10.38"
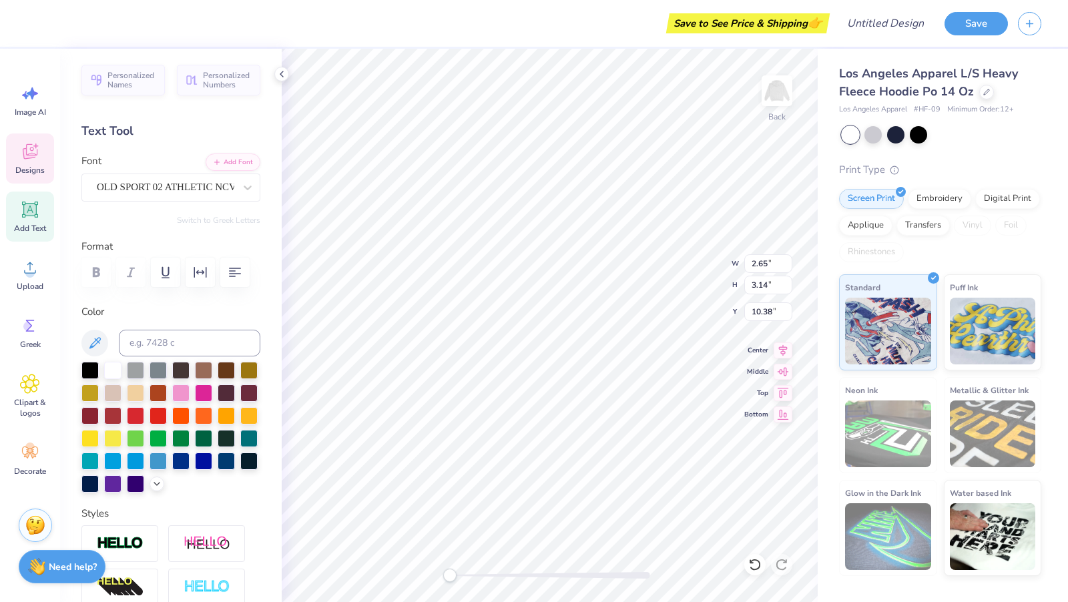
type input "2.15"
type input "3.13"
type input "10.57"
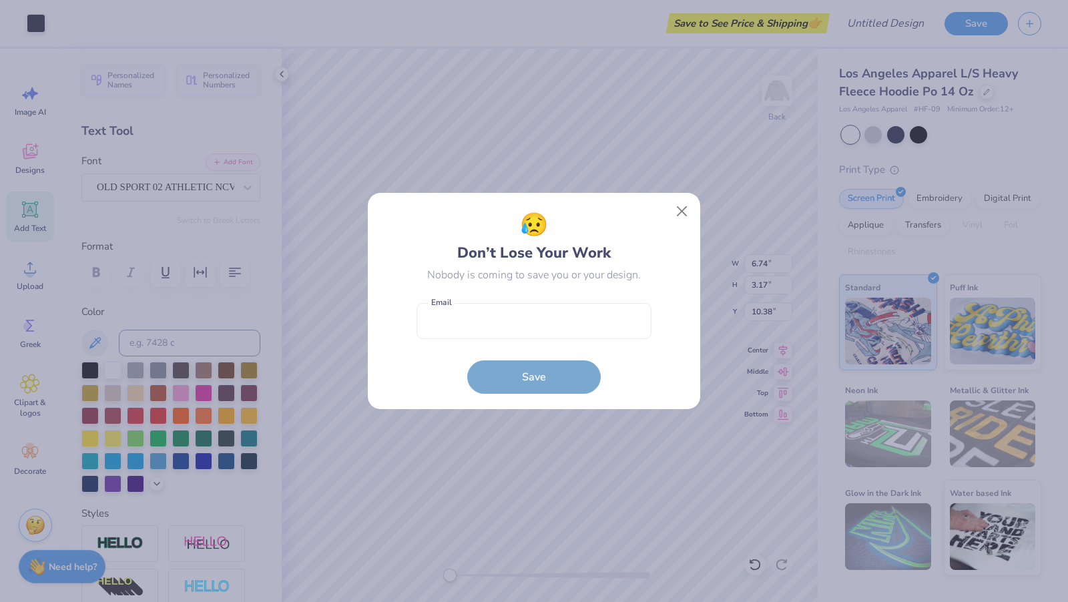
click at [522, 348] on body "Art colors Save to See Price & Shipping 👉 Design Title Save Image AI Designs Ad…" at bounding box center [534, 301] width 1068 height 602
type input "11.15"
click at [685, 204] on button "Close" at bounding box center [681, 211] width 25 height 25
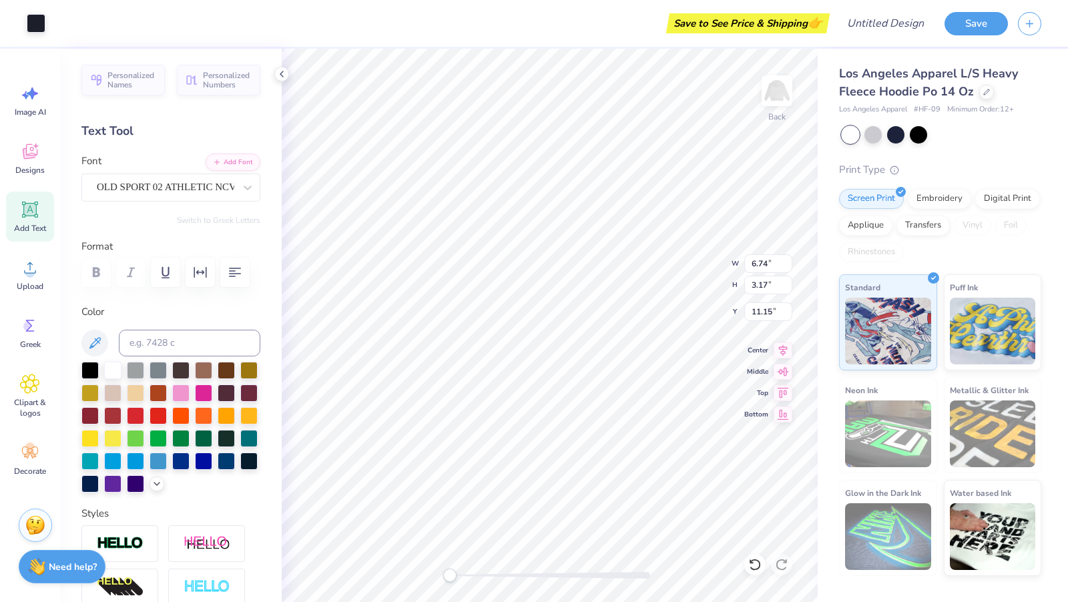
type input "10.84"
type input "3.47"
type input "3.86"
type input "7.72"
type input "1.87"
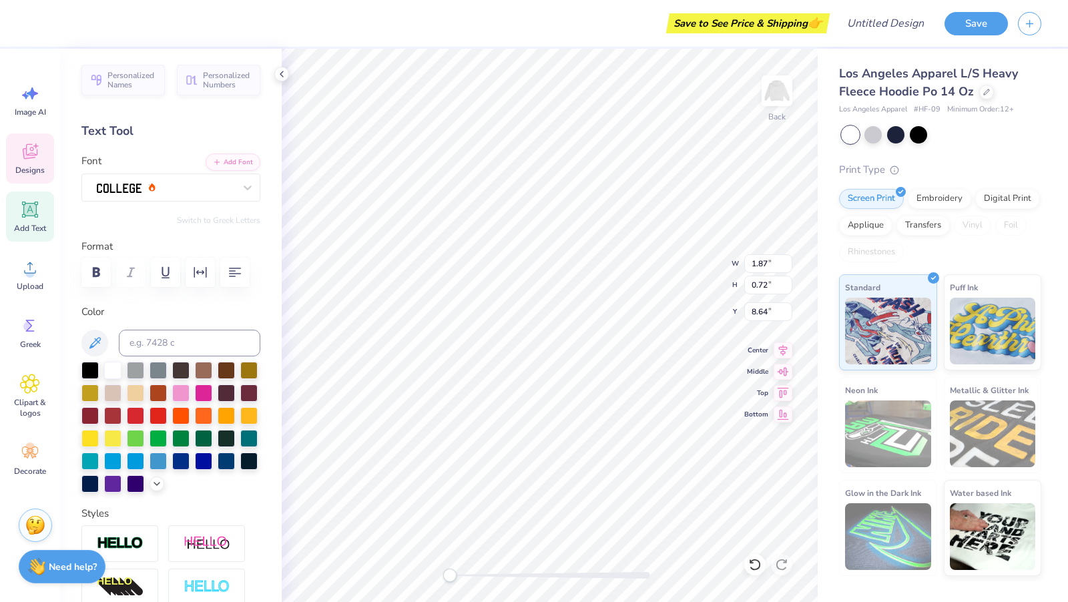
type input "0.72"
type input "8.64"
type input "0.56"
type input "8.19"
type input "3.47"
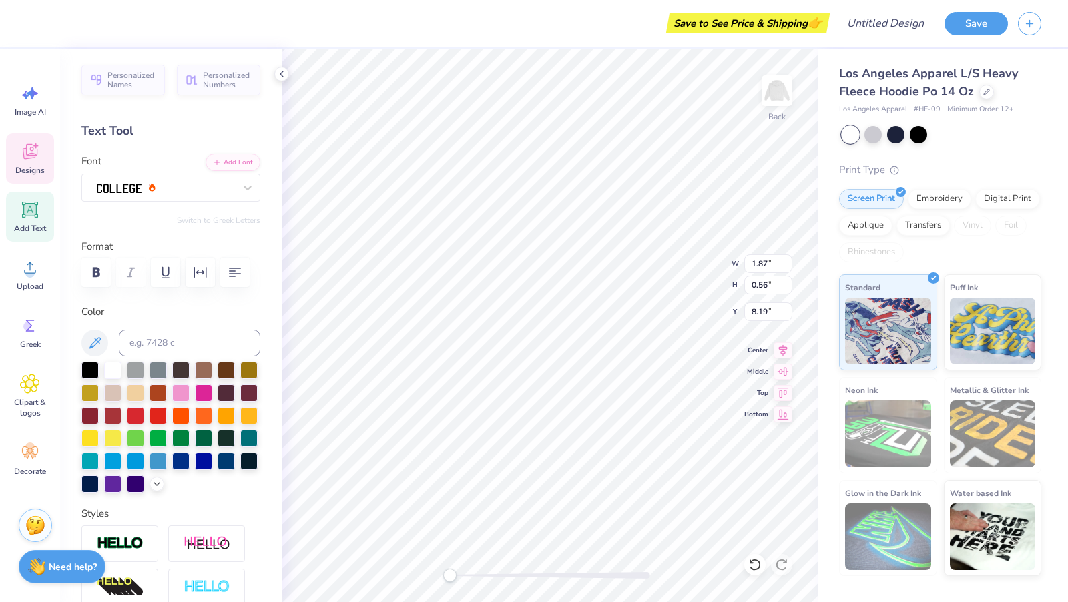
type input "3.86"
type input "7.95"
type input "1.87"
type input "0.56"
type input "4.95"
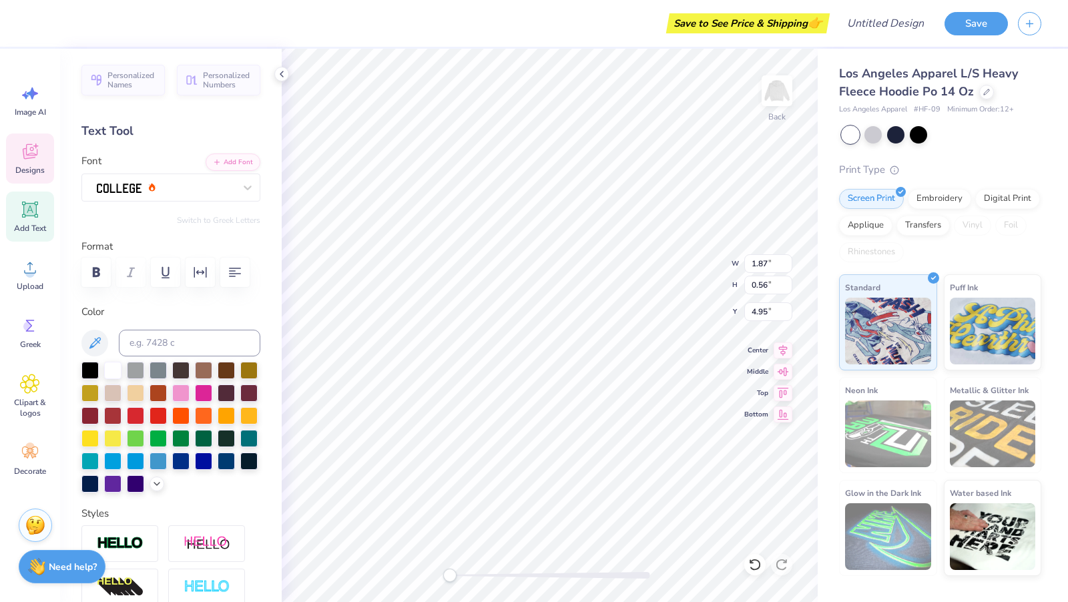
type input "0.72"
type input "5.60"
click at [38, 152] on icon at bounding box center [30, 151] width 20 height 20
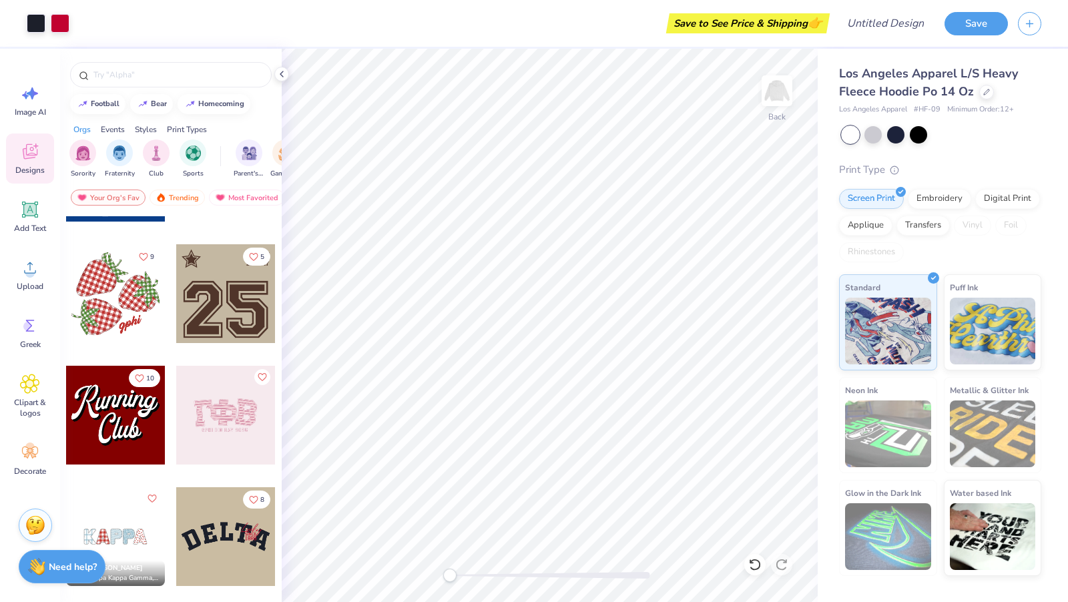
scroll to position [1611, 0]
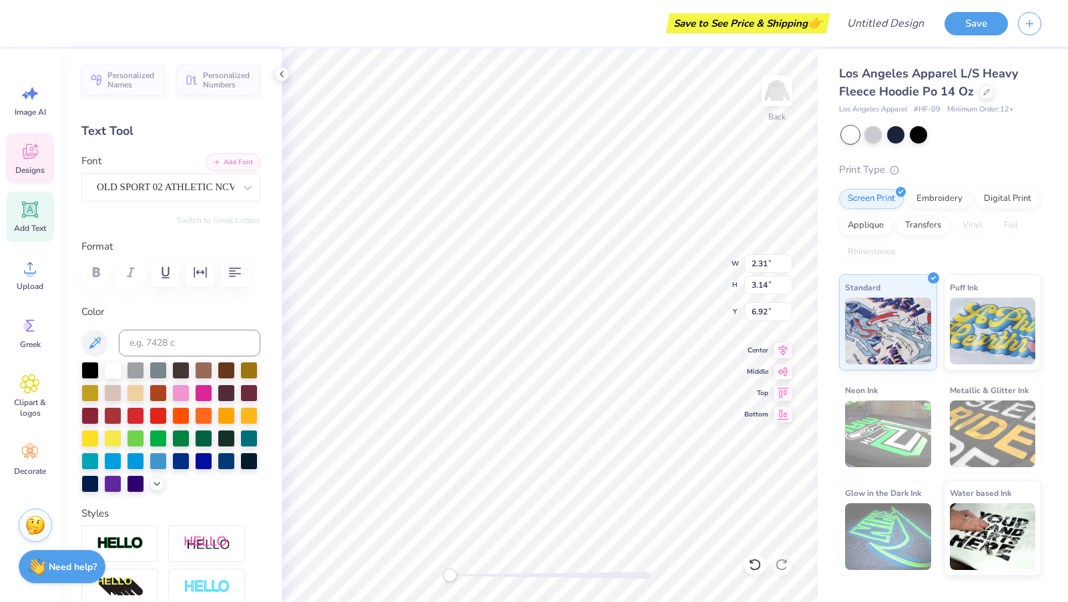
type input "2.81"
type input "3.32"
type input "7.09"
type input "3.45"
type input "3.83"
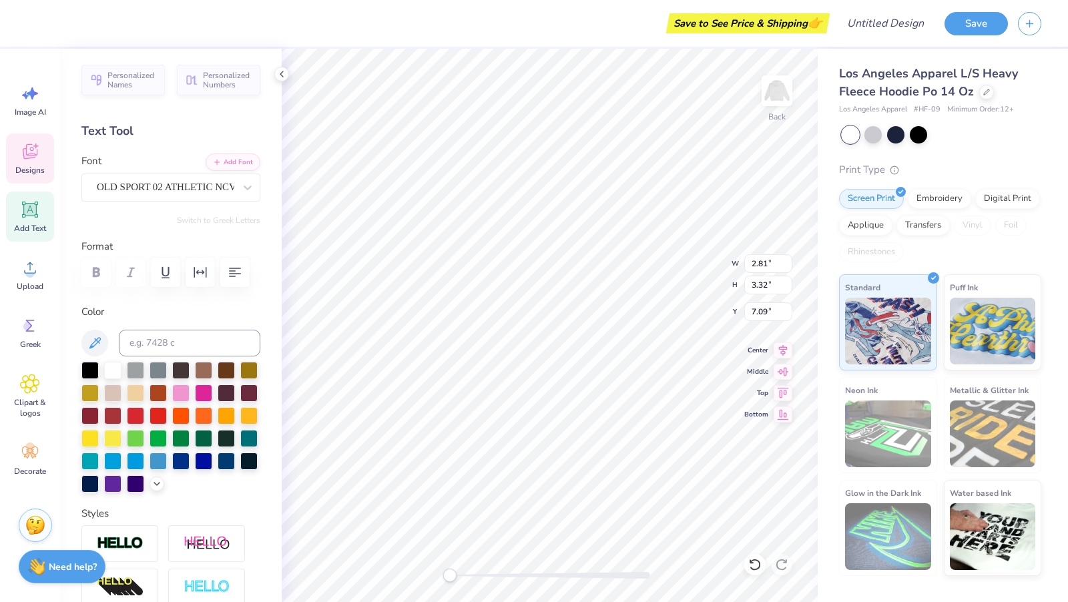
type input "7.72"
type input "3.30"
type input "3.80"
type input "7.41"
type input "3.19"
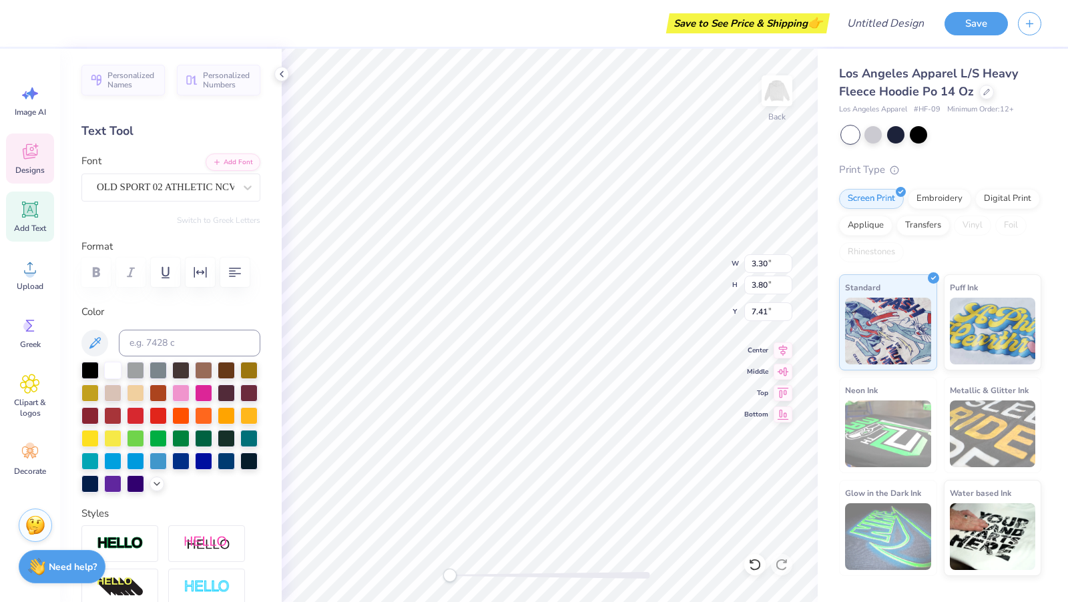
type input "3.58"
type input "6.71"
type input "3.30"
type input "3.80"
type input "7.41"
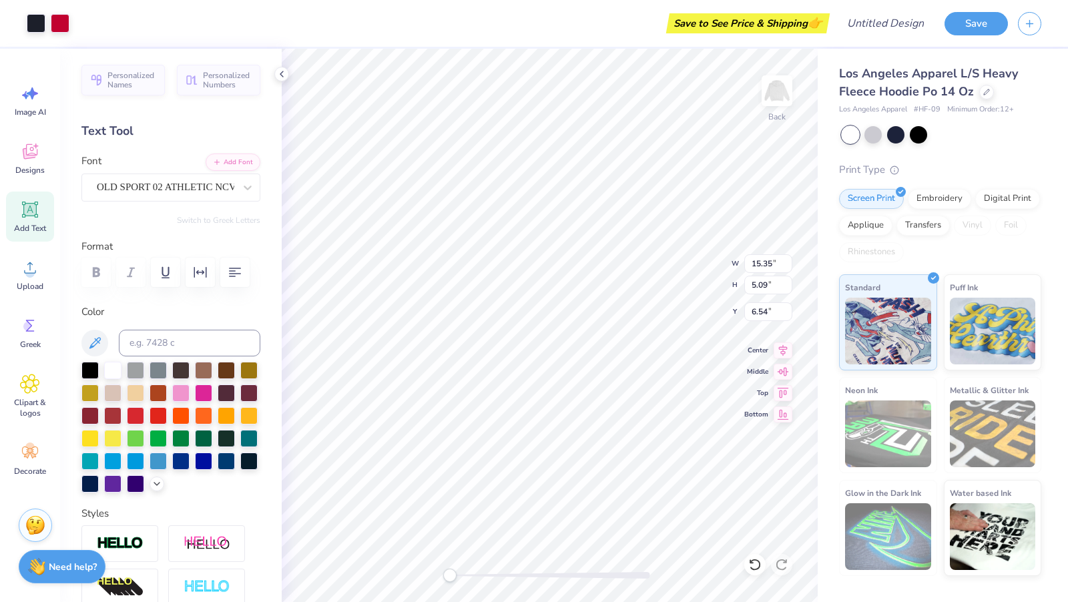
type input "6.62"
type input "2.81"
type input "3.32"
type input "7.09"
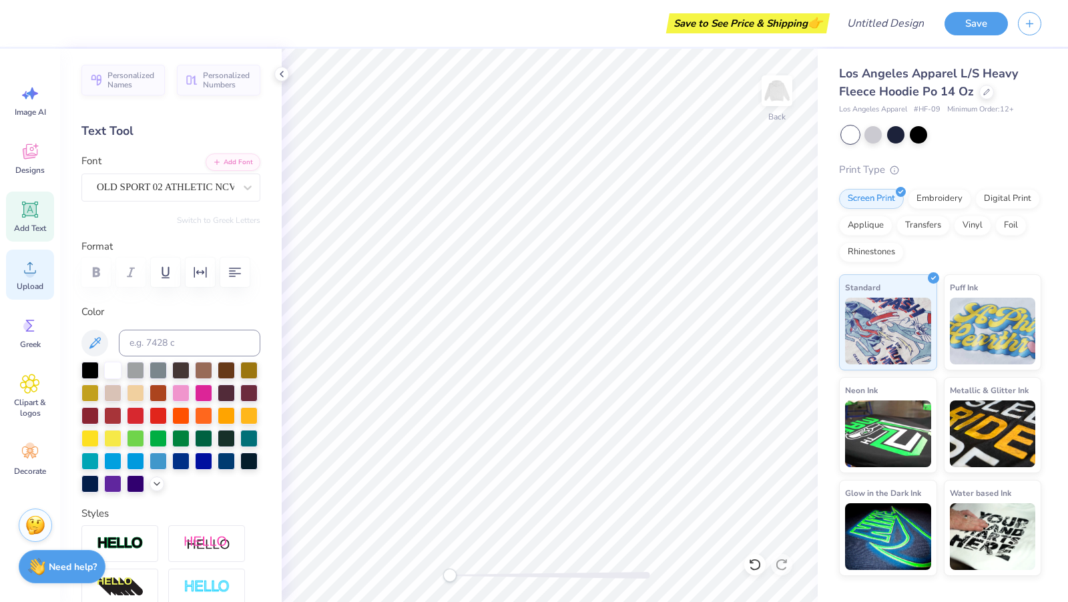
click at [5, 264] on div "Image AI Designs Add Text Upload Greek Clipart & logos Decorate" at bounding box center [30, 325] width 60 height 553
click at [27, 265] on icon at bounding box center [30, 267] width 12 height 11
click at [31, 152] on icon at bounding box center [30, 151] width 15 height 15
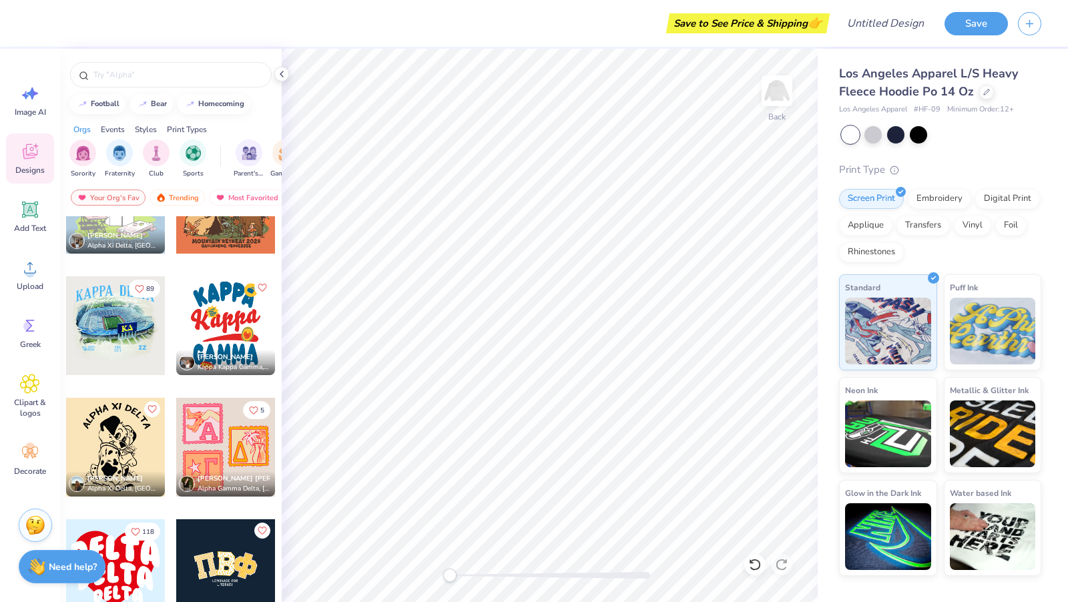
scroll to position [2259, 0]
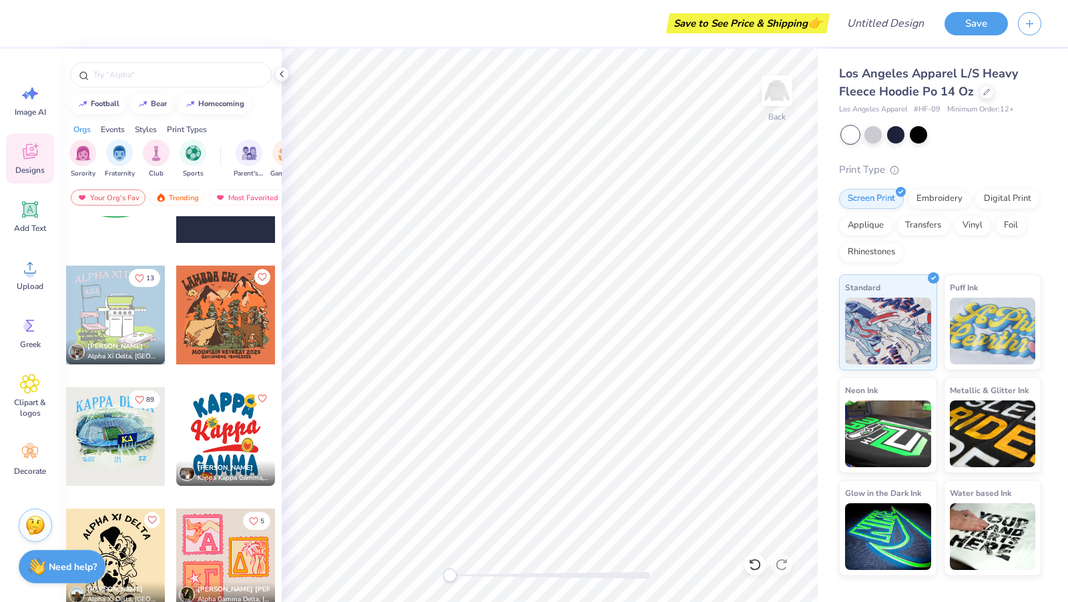
click at [125, 339] on div "Chloe Pereyra Alpha Xi Delta, Elon University" at bounding box center [115, 351] width 99 height 25
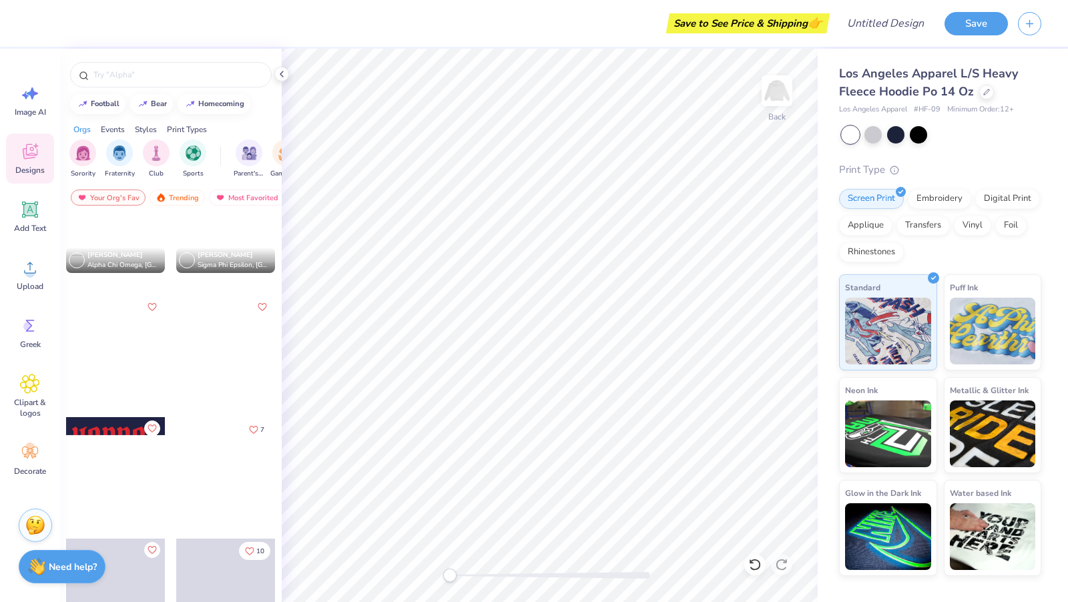
scroll to position [3201, 0]
